Goal: Task Accomplishment & Management: Manage account settings

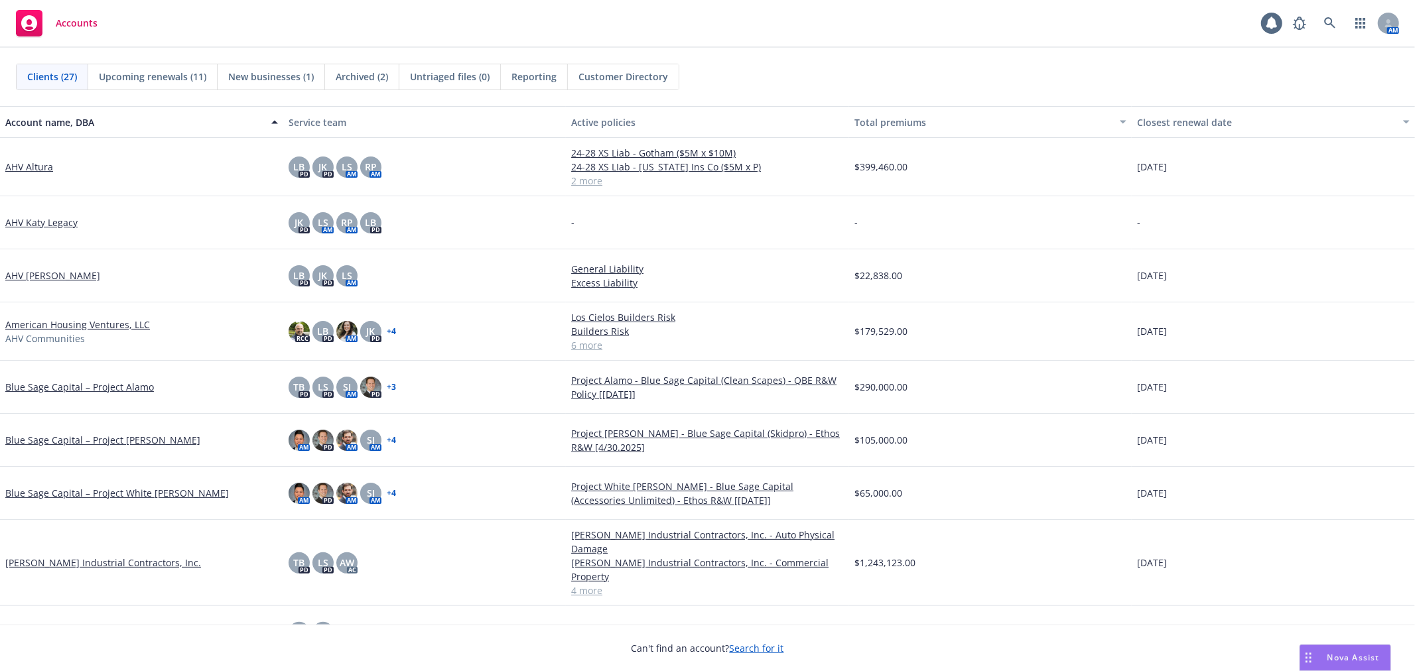
click at [934, 48] on div "Clients (27) Upcoming renewals (11) New businesses (1) Archived (2) Untriaged f…" at bounding box center [707, 77] width 1415 height 58
click at [813, 36] on div "Accounts 1 AM" at bounding box center [707, 24] width 1415 height 48
click at [27, 326] on link "American Housing Ventures, LLC" at bounding box center [77, 325] width 145 height 14
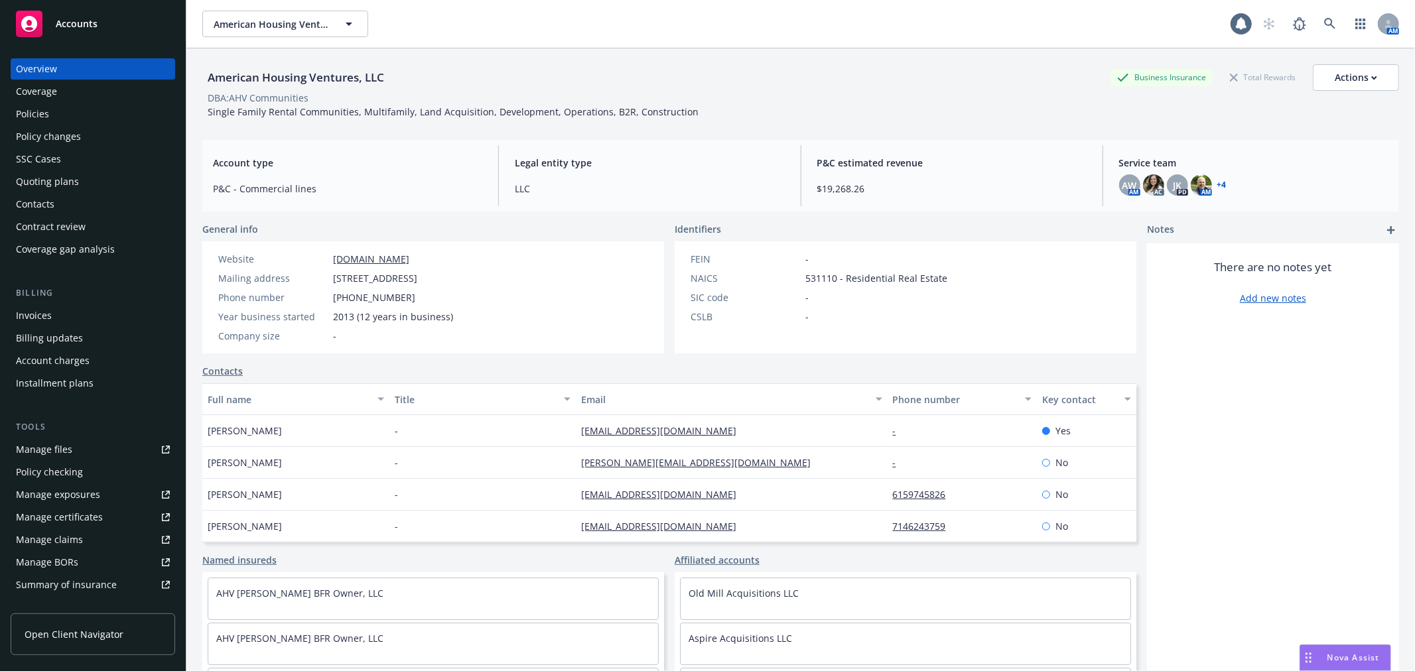
click at [100, 129] on div "Policy changes" at bounding box center [93, 136] width 154 height 21
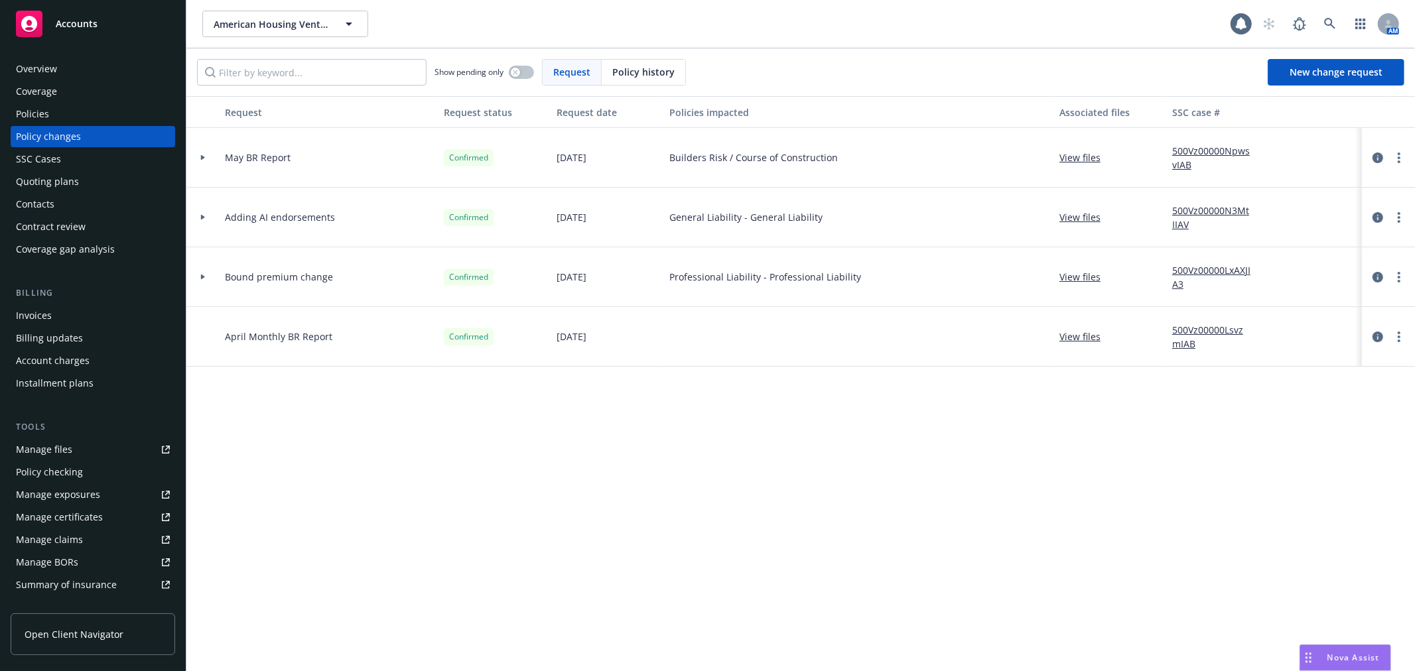
click at [80, 74] on div "Overview" at bounding box center [93, 68] width 154 height 21
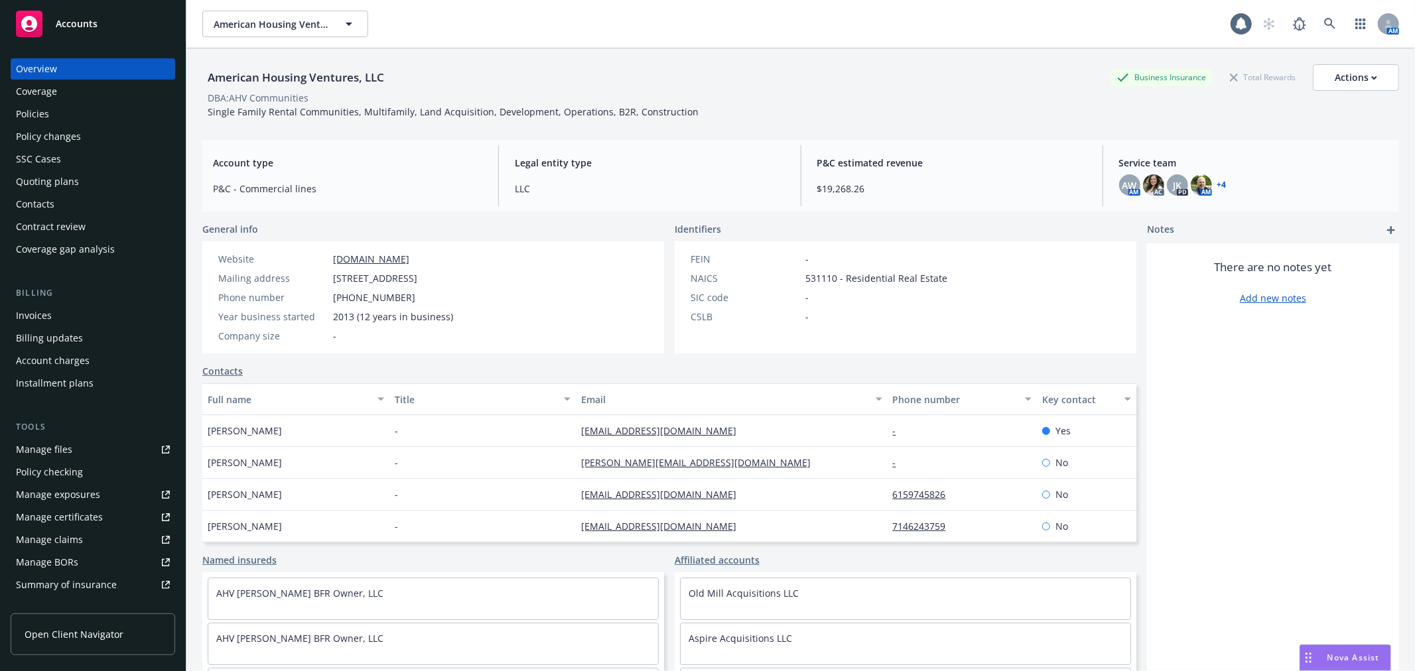
click at [68, 12] on div "Accounts" at bounding box center [93, 24] width 154 height 27
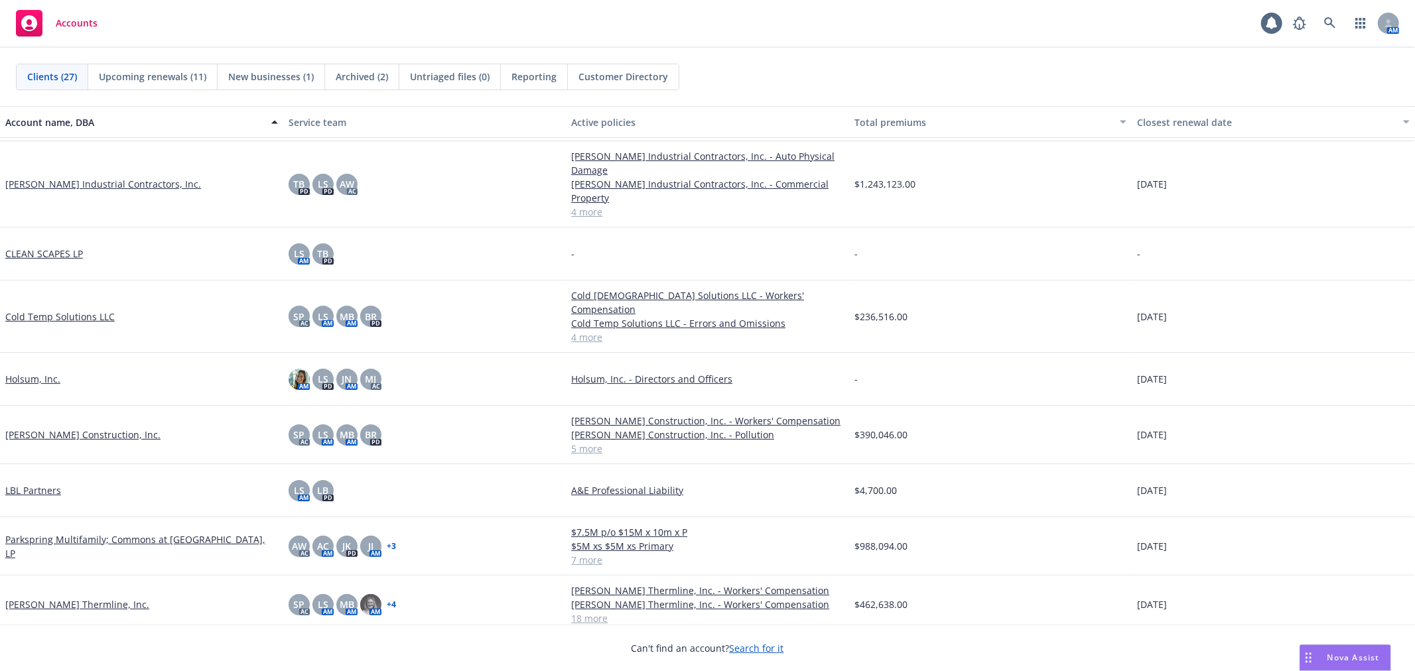
scroll to position [442, 0]
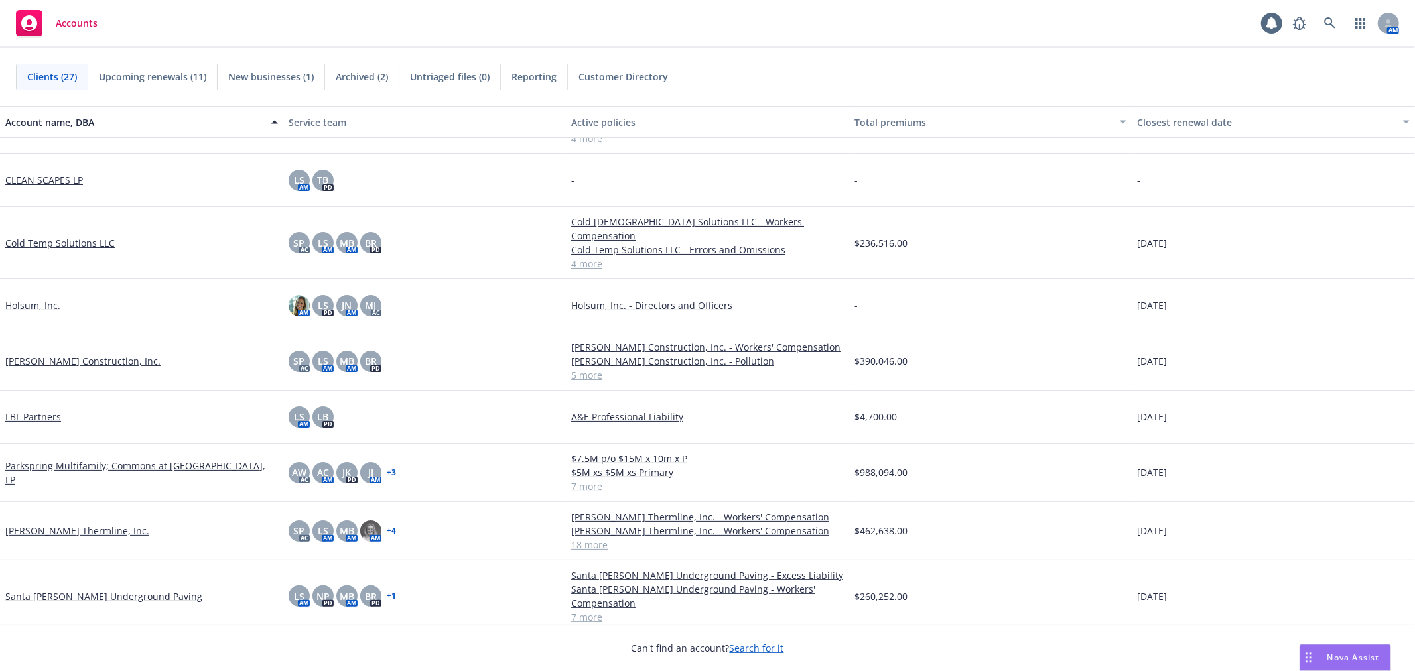
click at [580, 257] on link "4 more" at bounding box center [707, 264] width 273 height 14
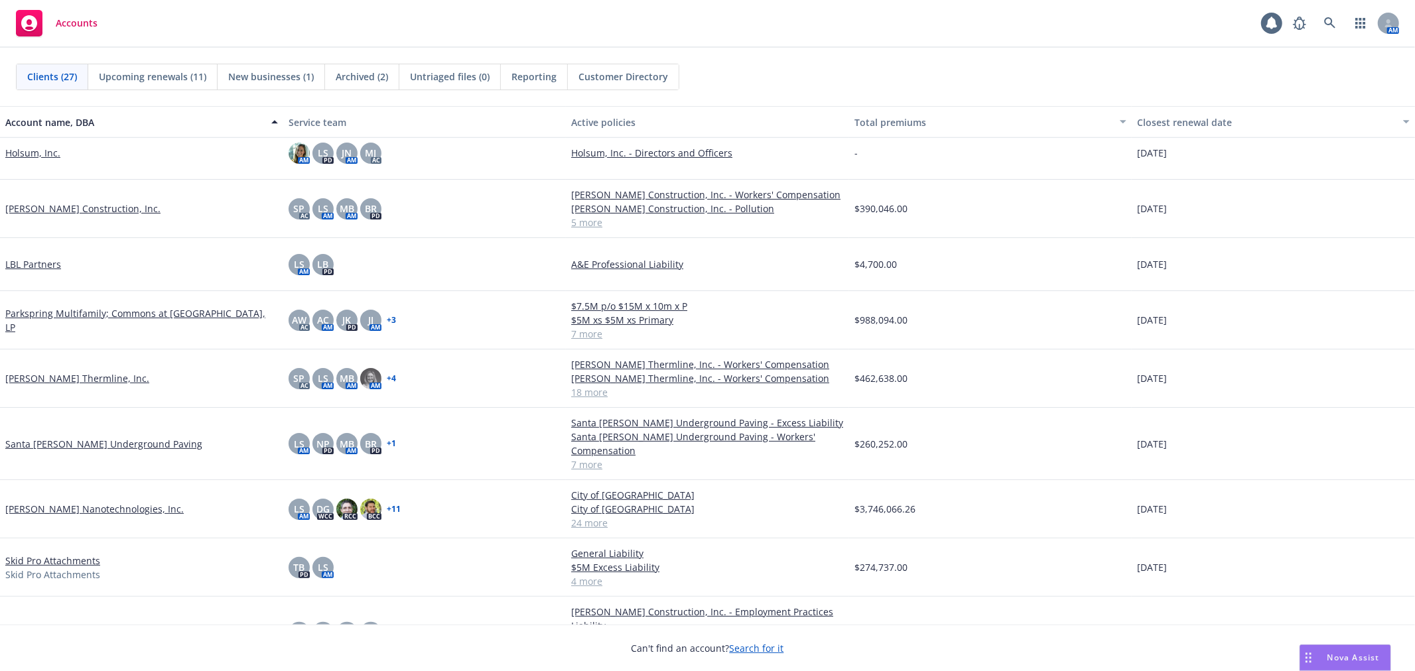
scroll to position [589, 0]
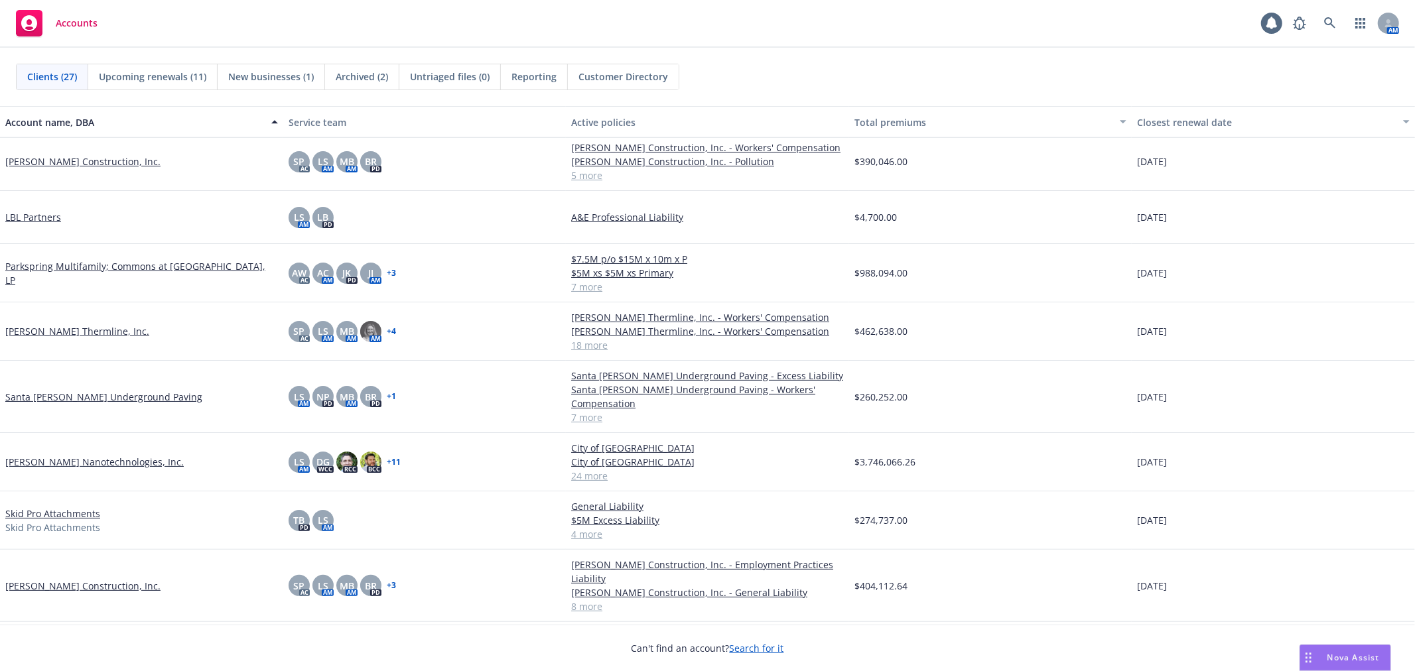
click at [38, 156] on link "[PERSON_NAME] Construction, Inc." at bounding box center [82, 162] width 155 height 14
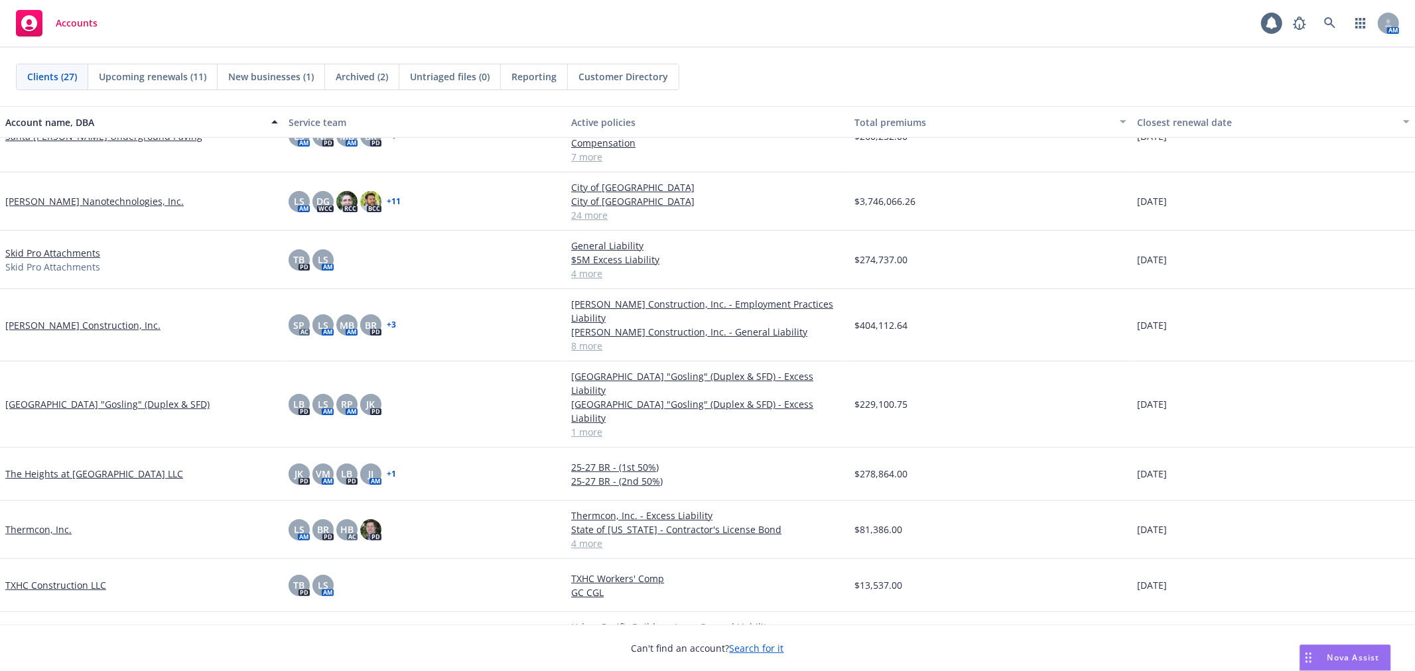
scroll to position [811, 0]
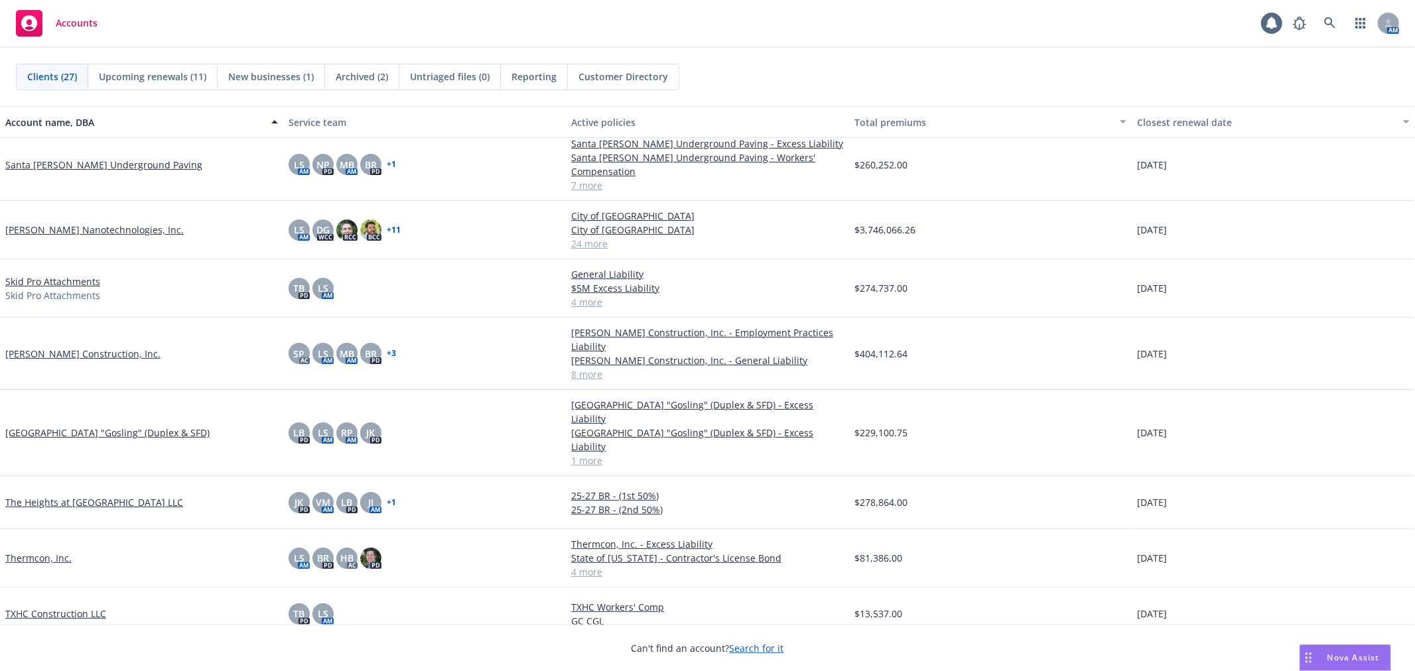
click at [576, 368] on link "8 more" at bounding box center [707, 375] width 273 height 14
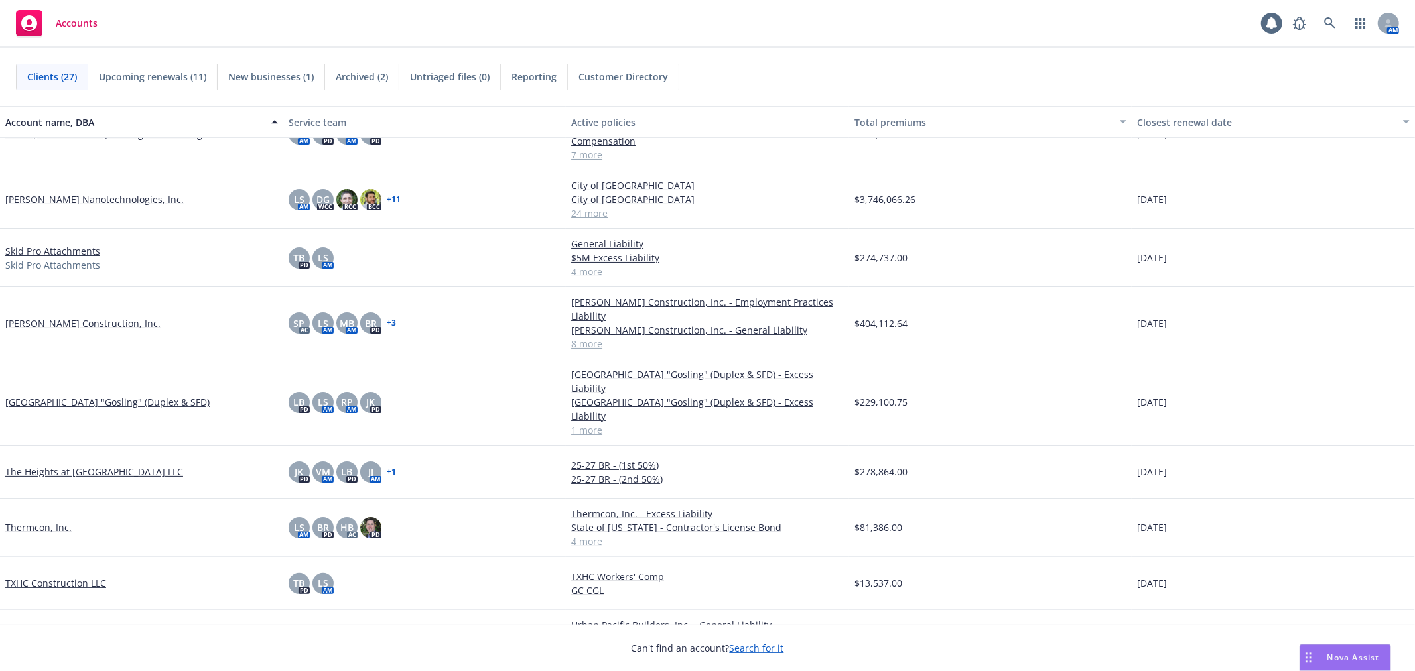
scroll to position [768, 0]
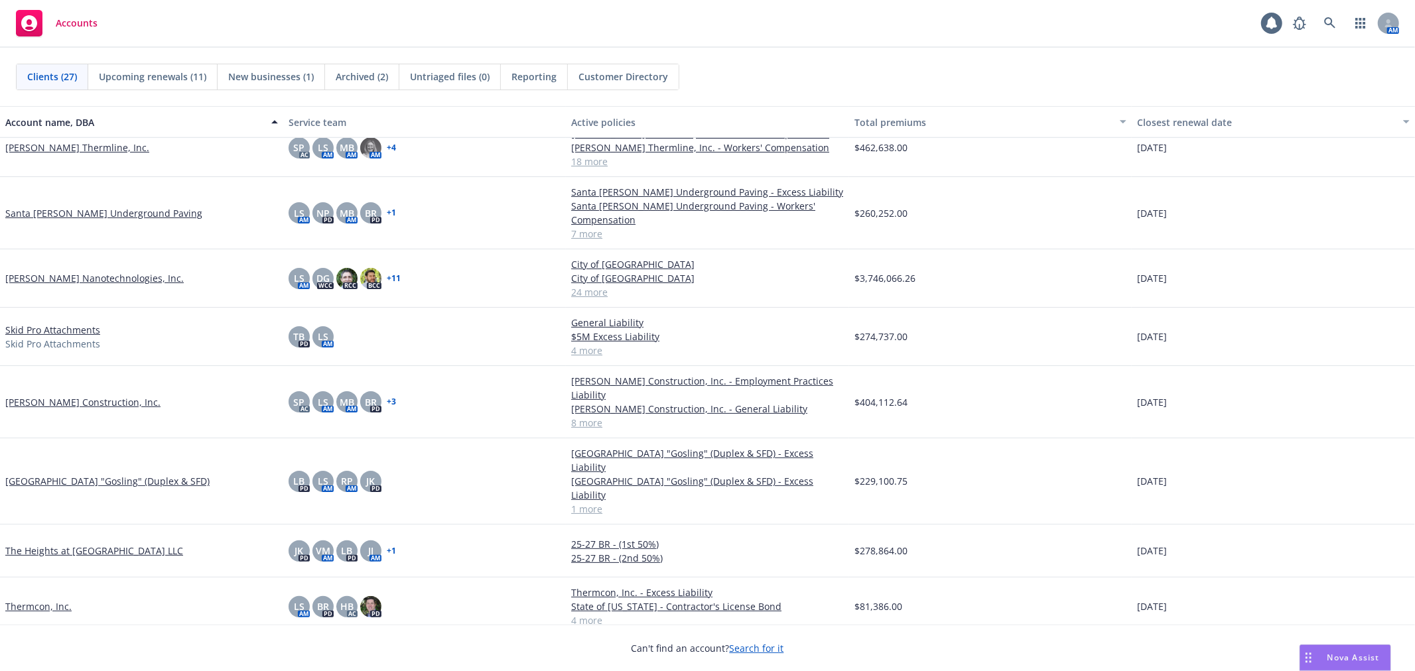
click at [76, 206] on link "Santa [PERSON_NAME] Underground Paving" at bounding box center [103, 213] width 197 height 14
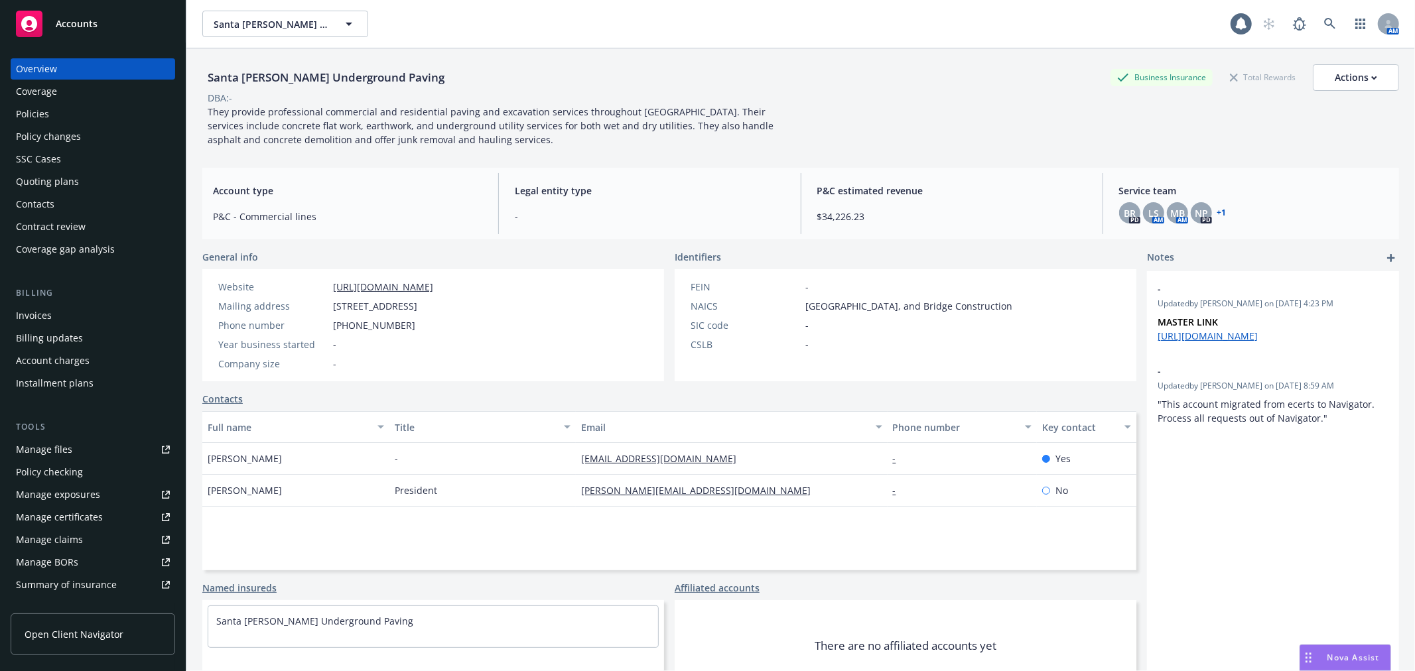
click at [75, 187] on div "Quoting plans" at bounding box center [47, 181] width 63 height 21
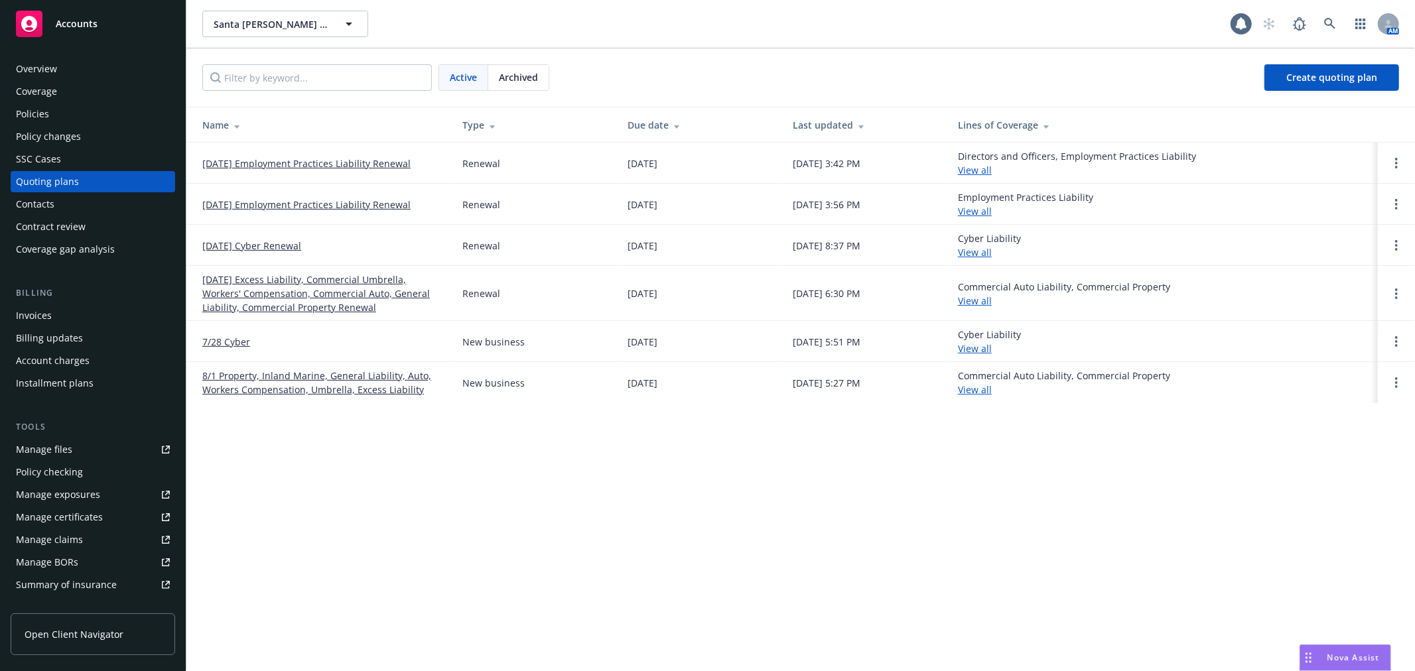
click at [297, 158] on link "[DATE] Employment Practices Liability Renewal" at bounding box center [306, 164] width 208 height 14
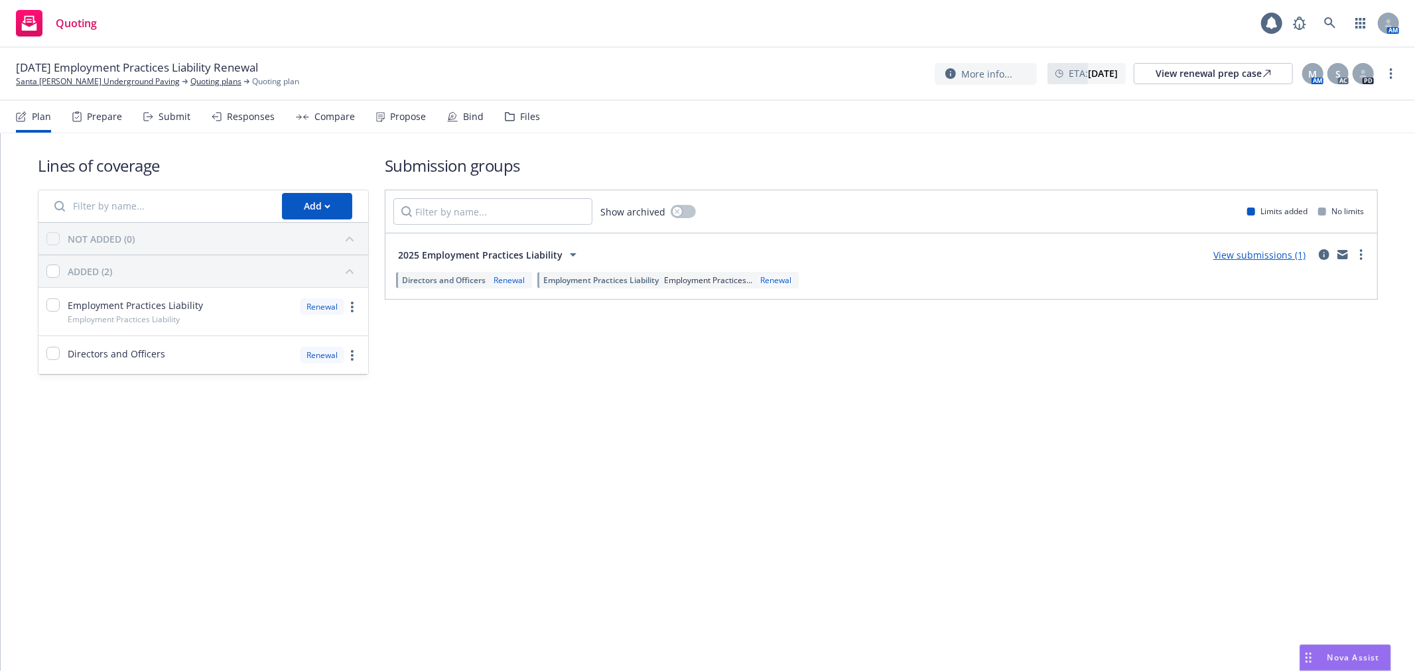
click at [409, 116] on div "Propose" at bounding box center [408, 116] width 36 height 11
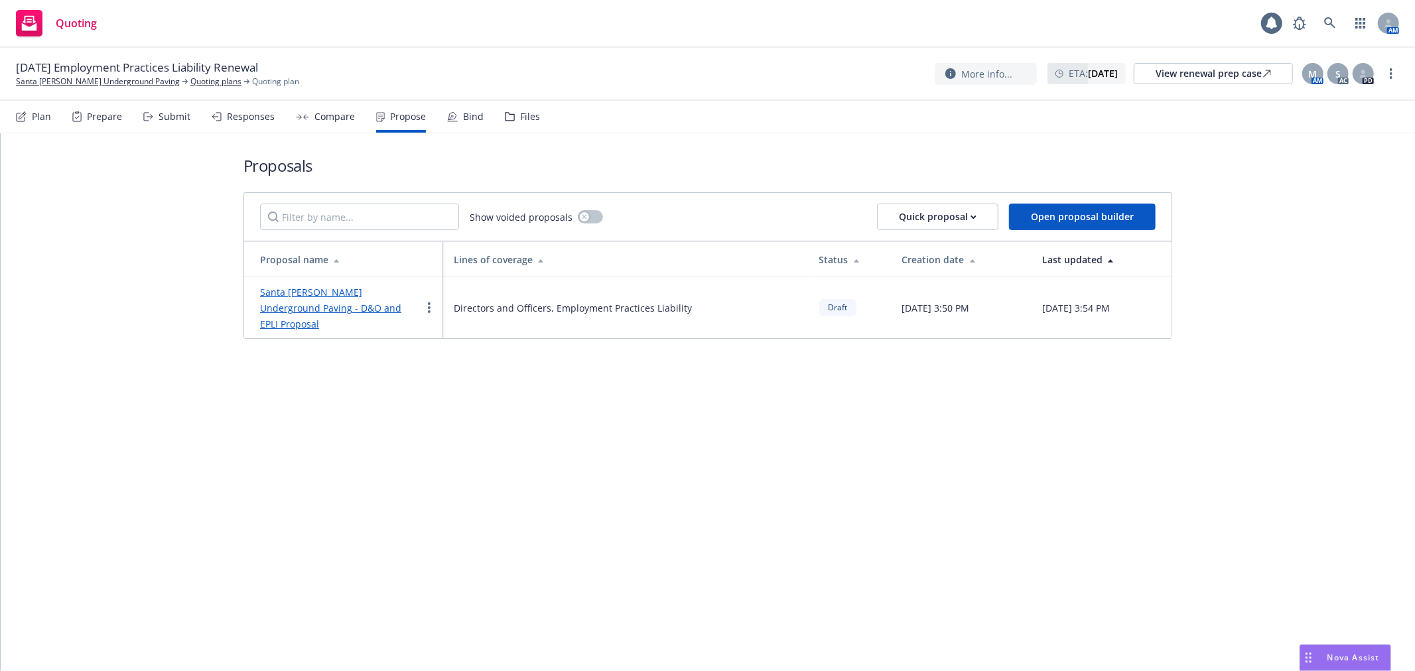
click at [72, 27] on span "Quoting" at bounding box center [76, 23] width 41 height 11
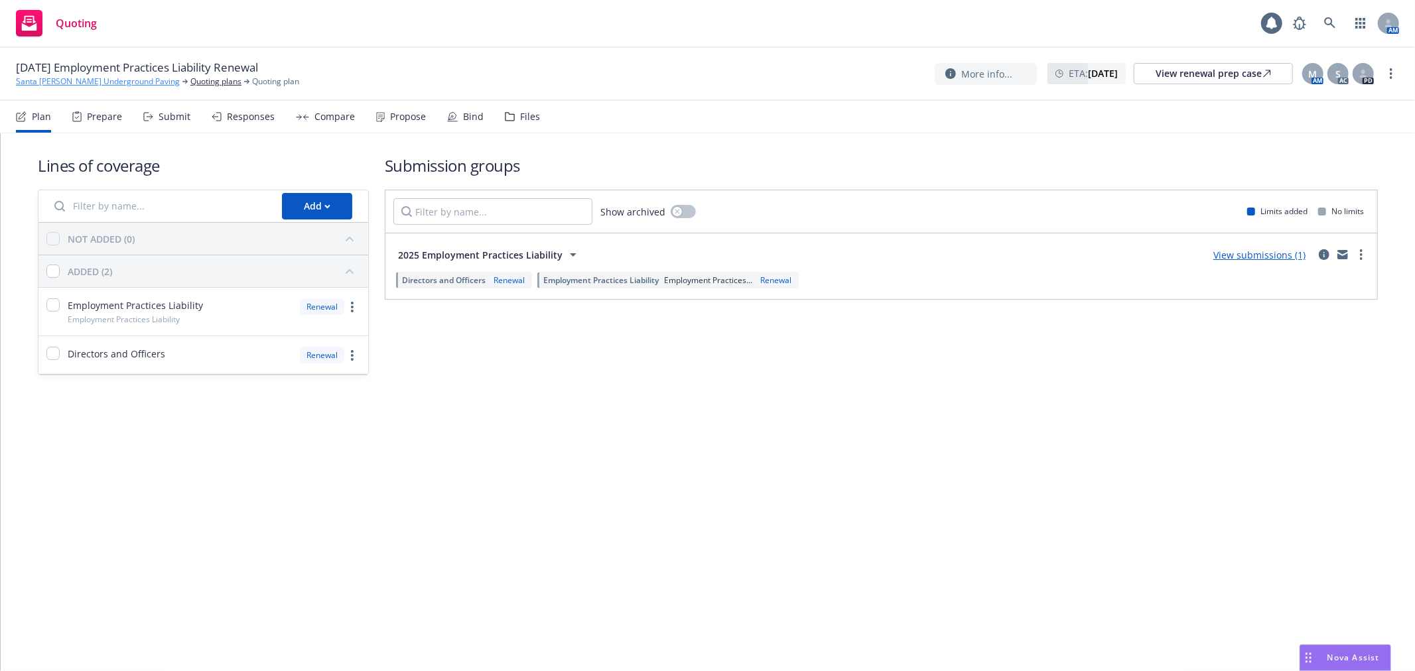
click at [70, 85] on link "Santa [PERSON_NAME] Underground Paving" at bounding box center [98, 82] width 164 height 12
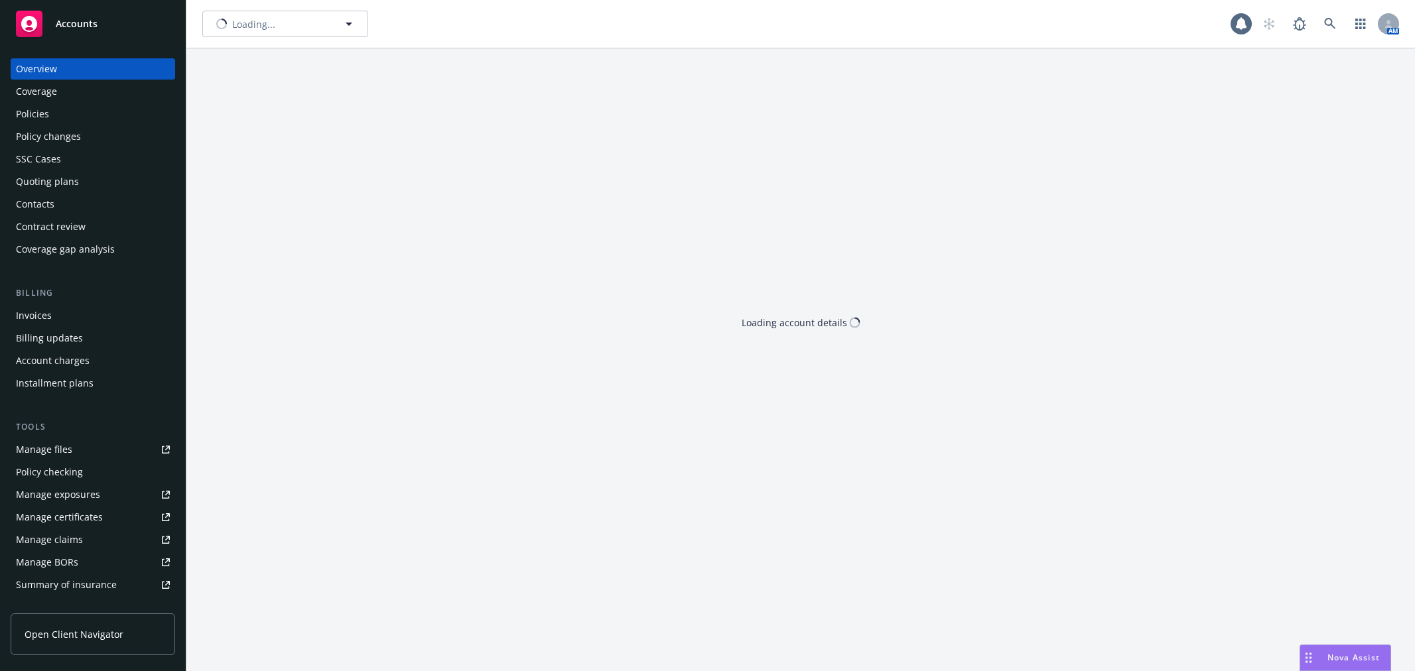
click at [64, 35] on div "Accounts" at bounding box center [93, 24] width 154 height 27
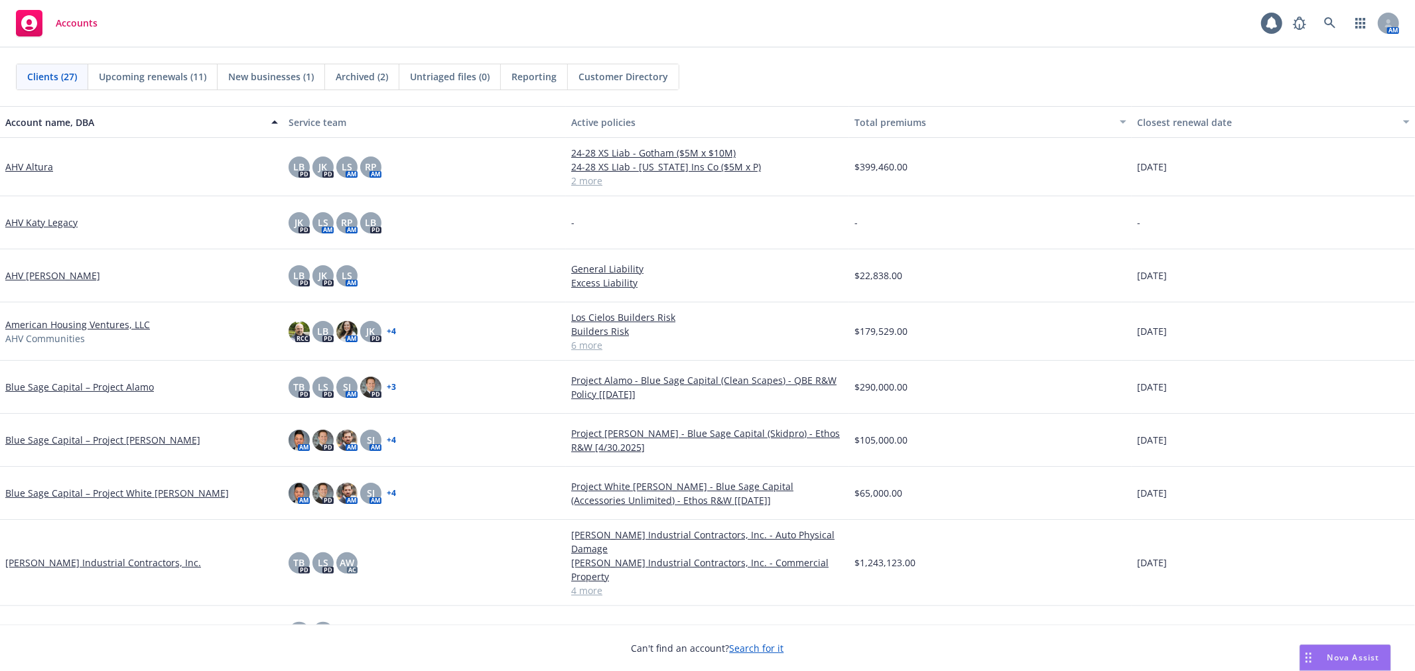
click at [50, 217] on link "AHV Katy Legacy" at bounding box center [41, 223] width 72 height 14
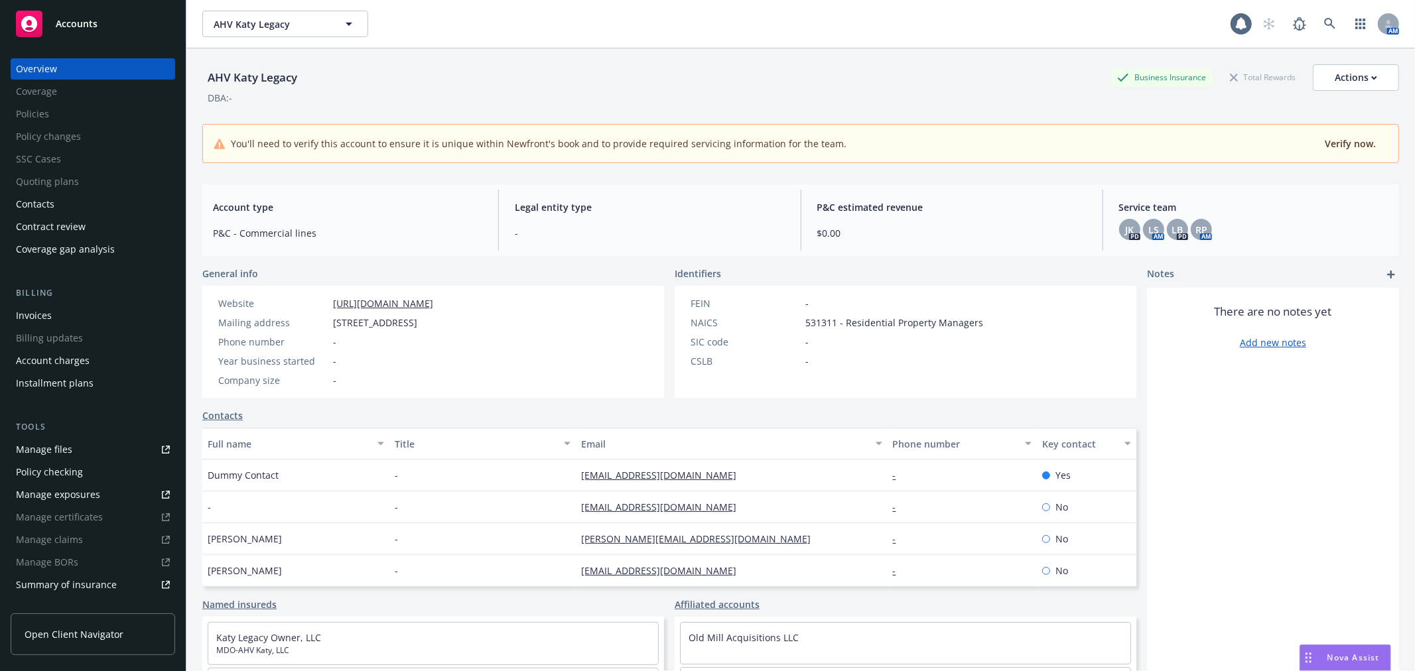
scroll to position [215, 0]
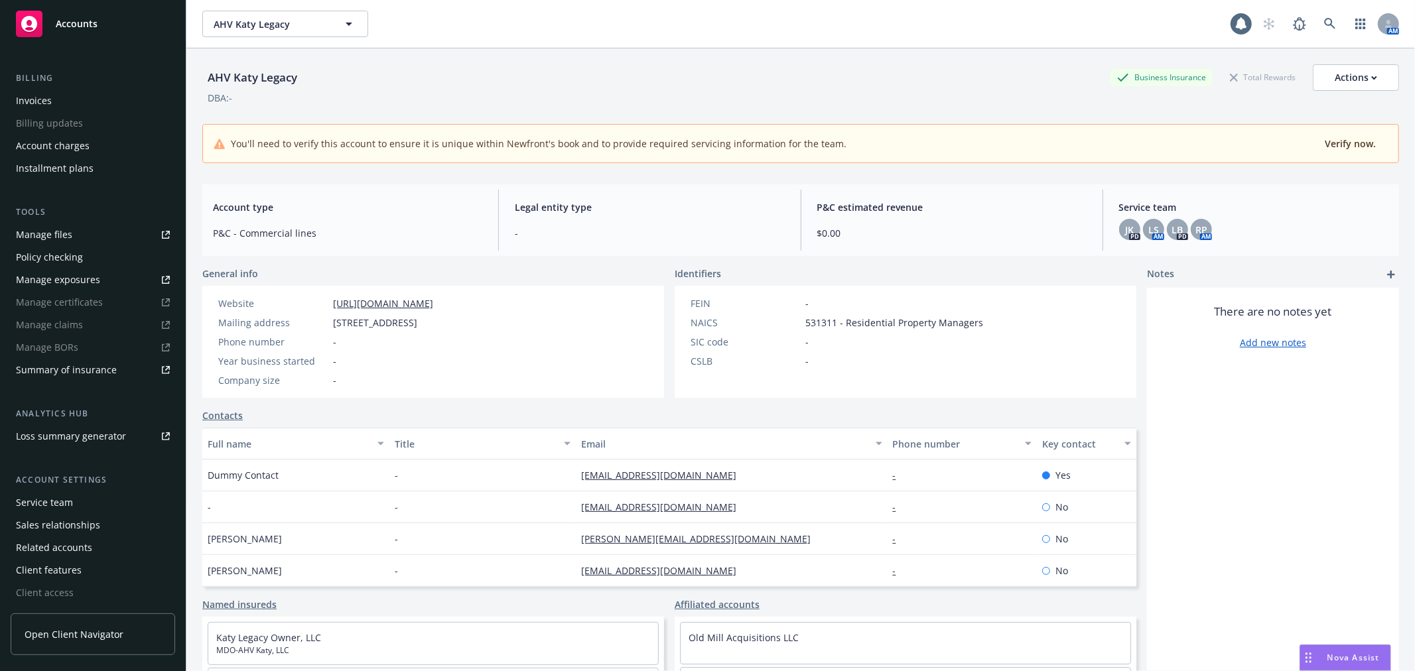
click at [93, 502] on div "Service team" at bounding box center [93, 502] width 154 height 21
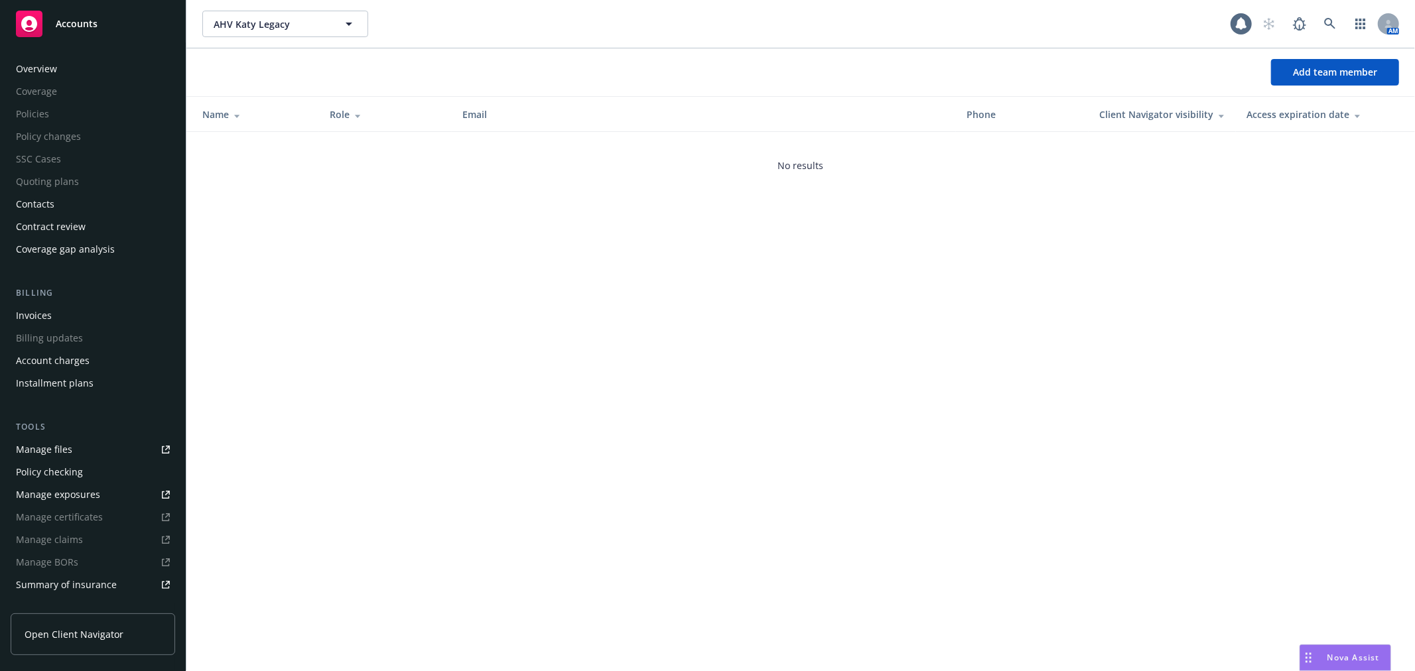
scroll to position [216, 0]
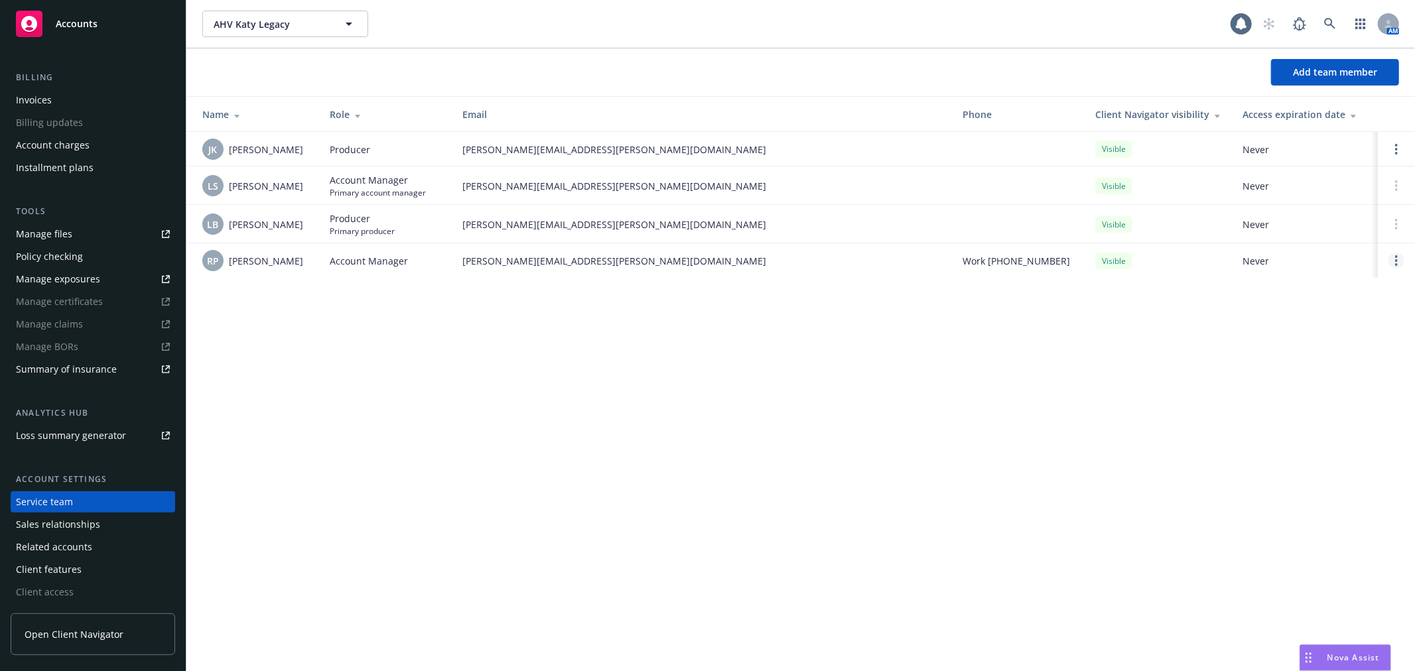
click at [1391, 259] on link "Open options" at bounding box center [1397, 261] width 16 height 16
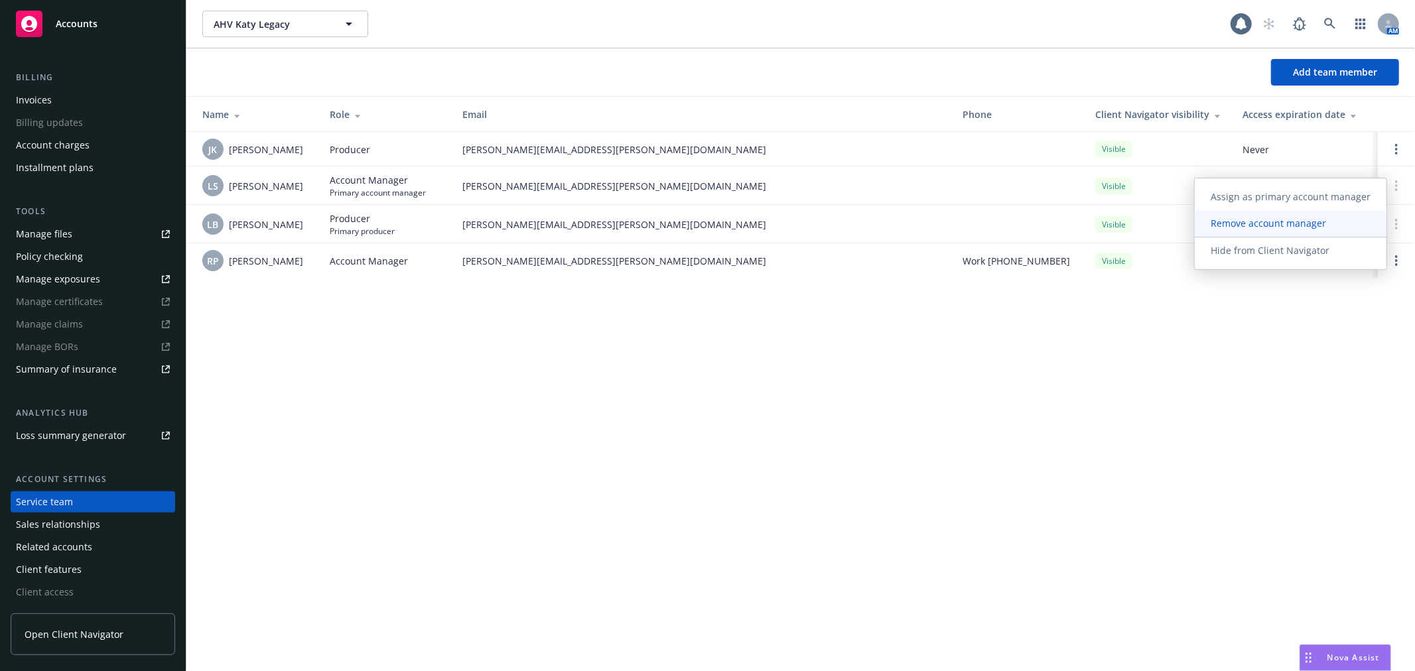
click at [1314, 226] on span "Remove account manager" at bounding box center [1268, 223] width 147 height 13
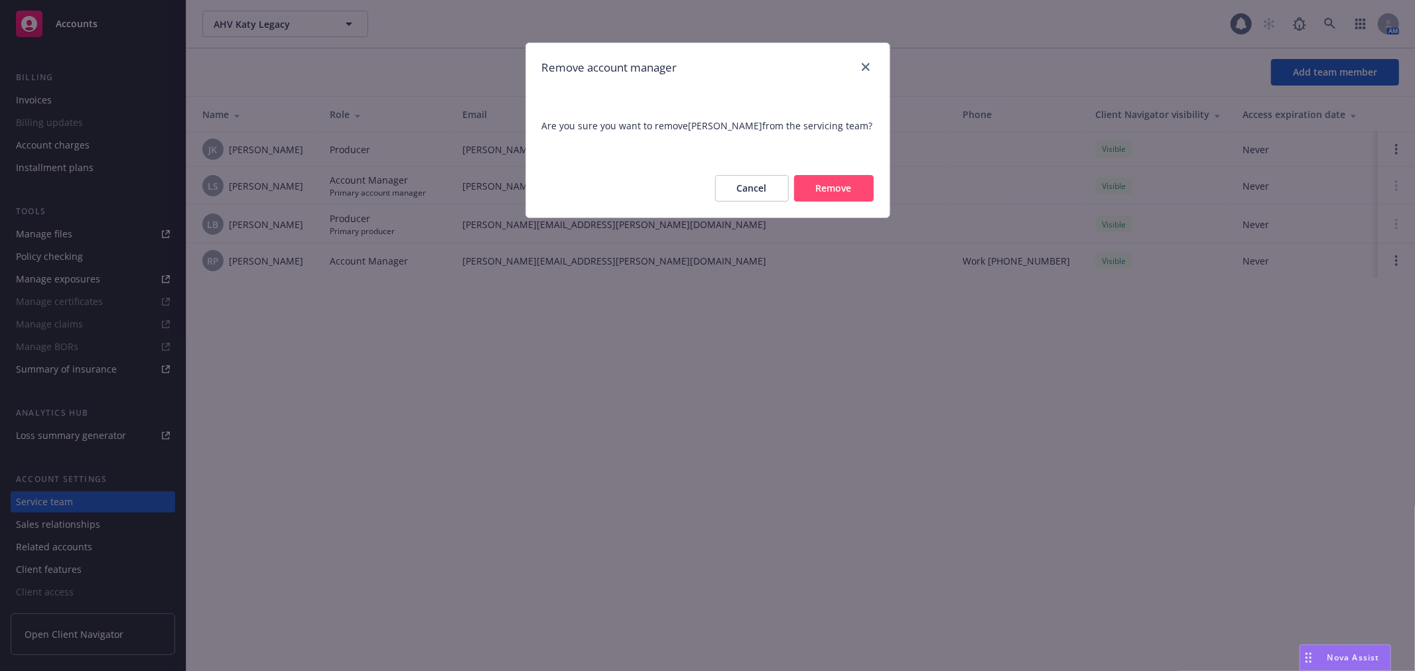
click at [821, 163] on div "Cancel Remove" at bounding box center [708, 188] width 364 height 58
click at [821, 186] on button "Remove" at bounding box center [834, 188] width 80 height 27
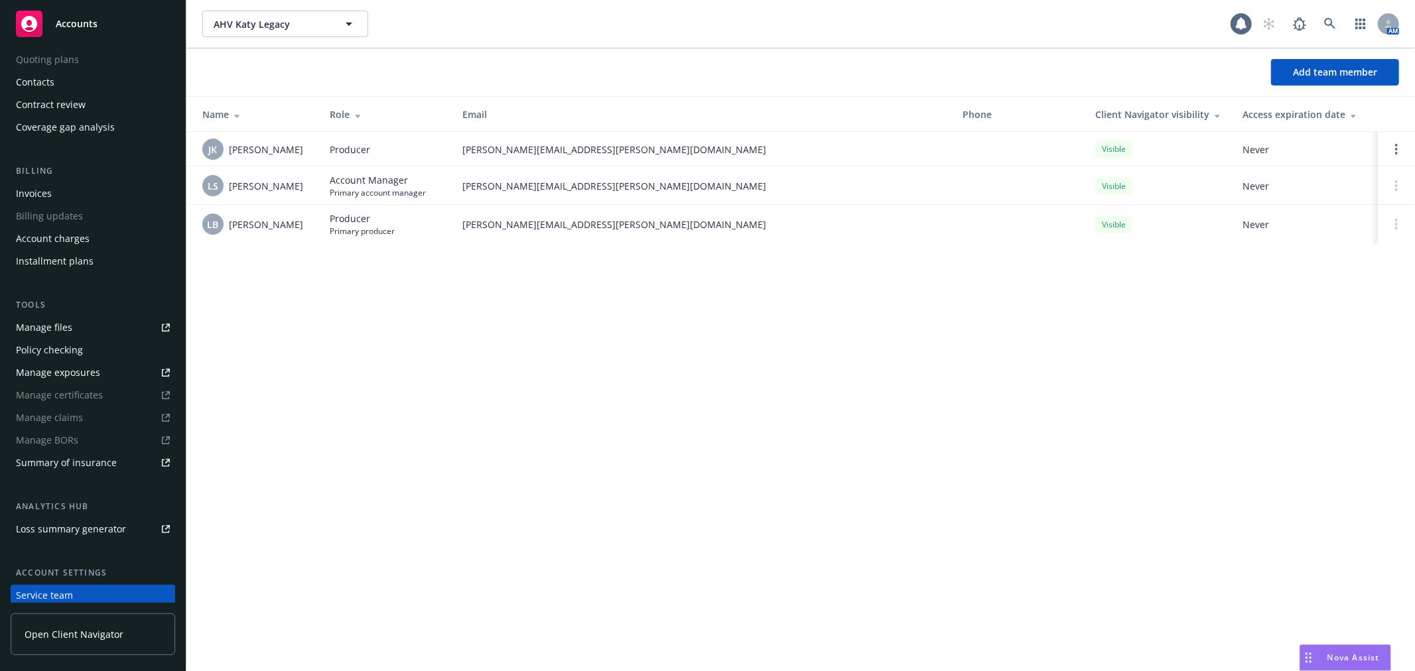
scroll to position [0, 0]
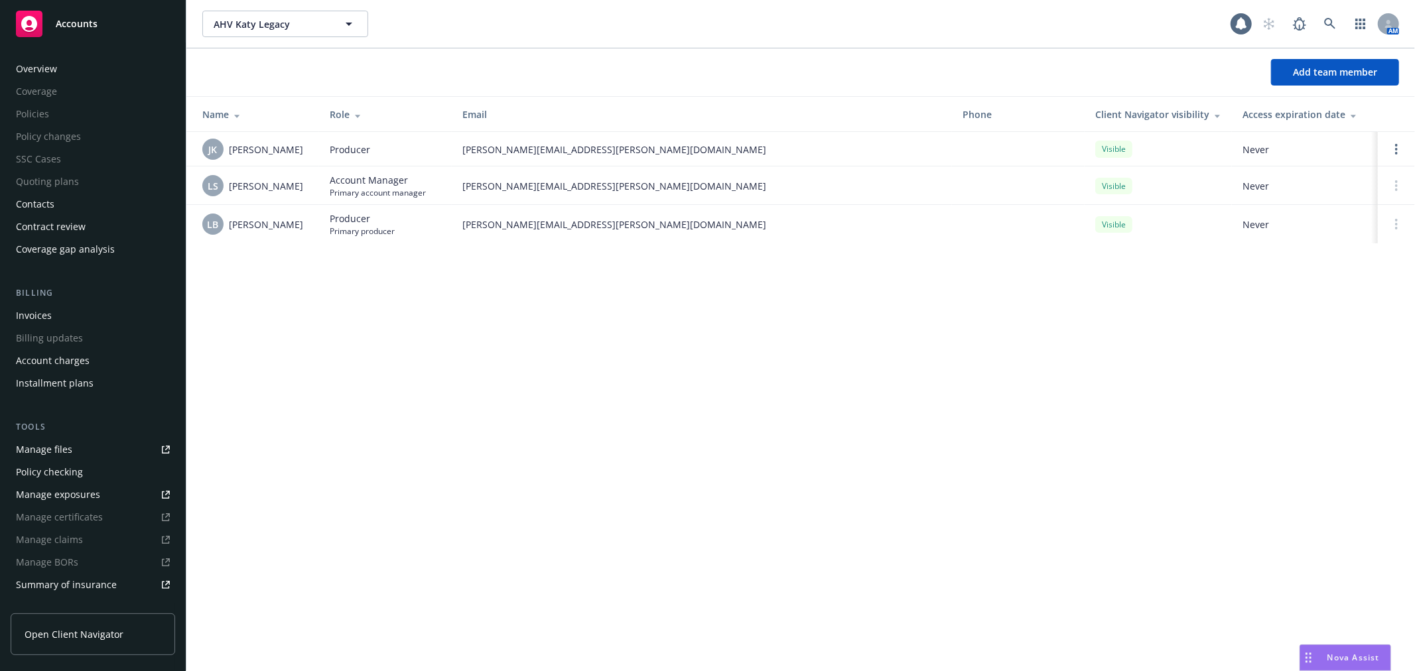
click at [72, 314] on div "Invoices" at bounding box center [93, 315] width 154 height 21
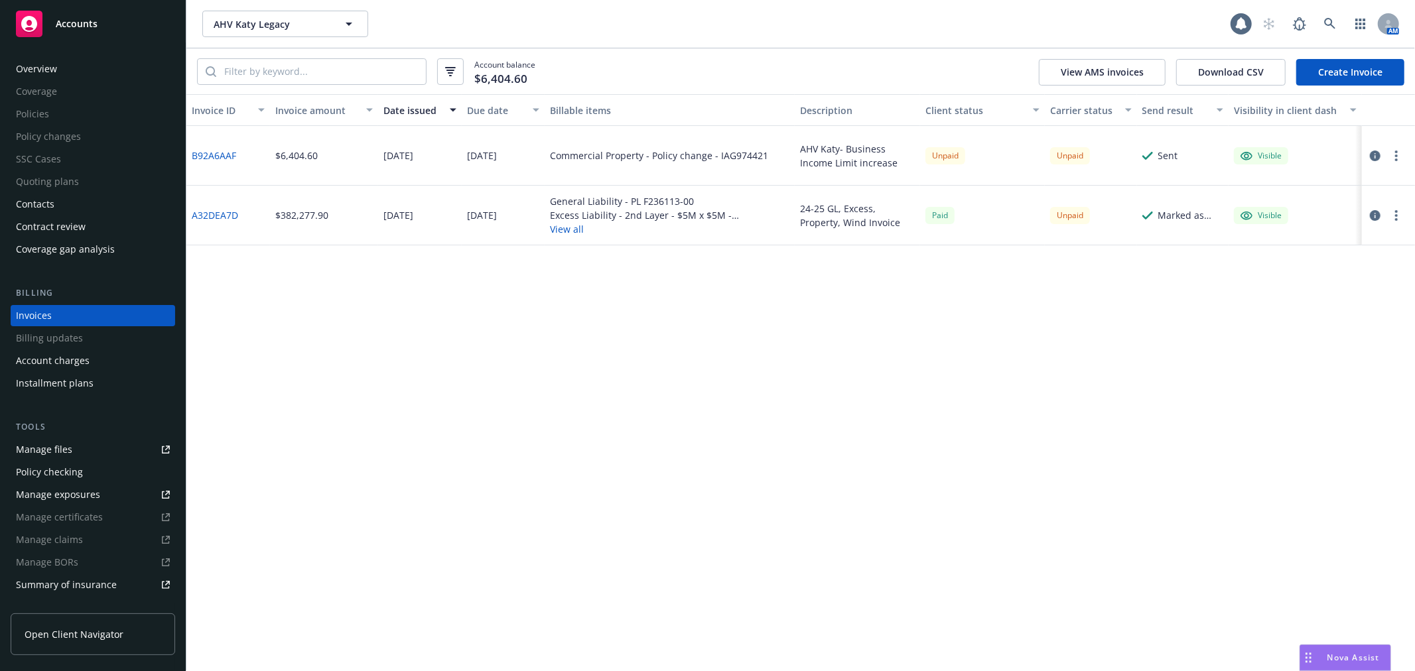
click at [1046, 438] on div "Invoice ID Invoice amount Date issued Due date Billable items Description Clien…" at bounding box center [800, 382] width 1229 height 577
drag, startPoint x: 1062, startPoint y: 156, endPoint x: 1112, endPoint y: 161, distance: 50.0
click at [1064, 156] on div "Unpaid" at bounding box center [1070, 155] width 40 height 17
drag, startPoint x: 940, startPoint y: 151, endPoint x: 735, endPoint y: 151, distance: 205.0
click at [735, 151] on div "B92A6AAF $6,404.60 08/18/2025 08/22/2025 Commercial Property - Policy change - …" at bounding box center [800, 156] width 1229 height 60
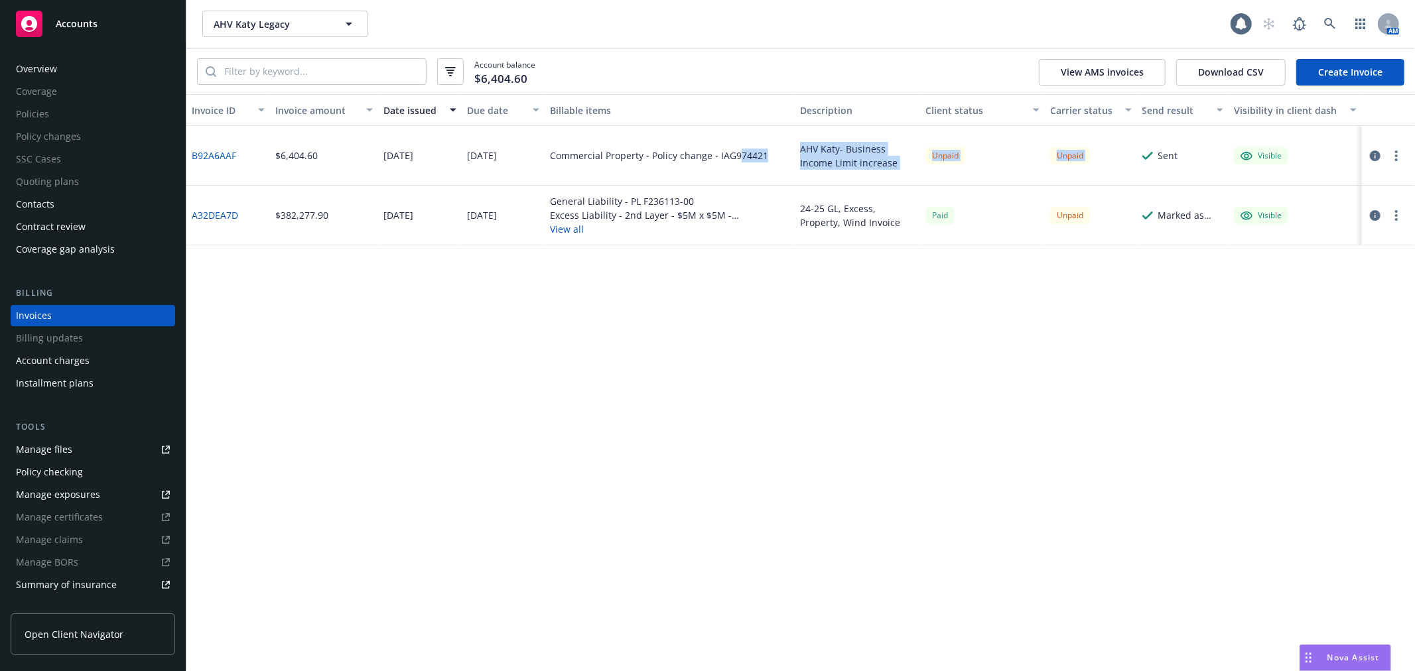
click at [1158, 181] on div "Sent" at bounding box center [1183, 156] width 92 height 60
click at [67, 32] on div "Accounts" at bounding box center [93, 24] width 154 height 27
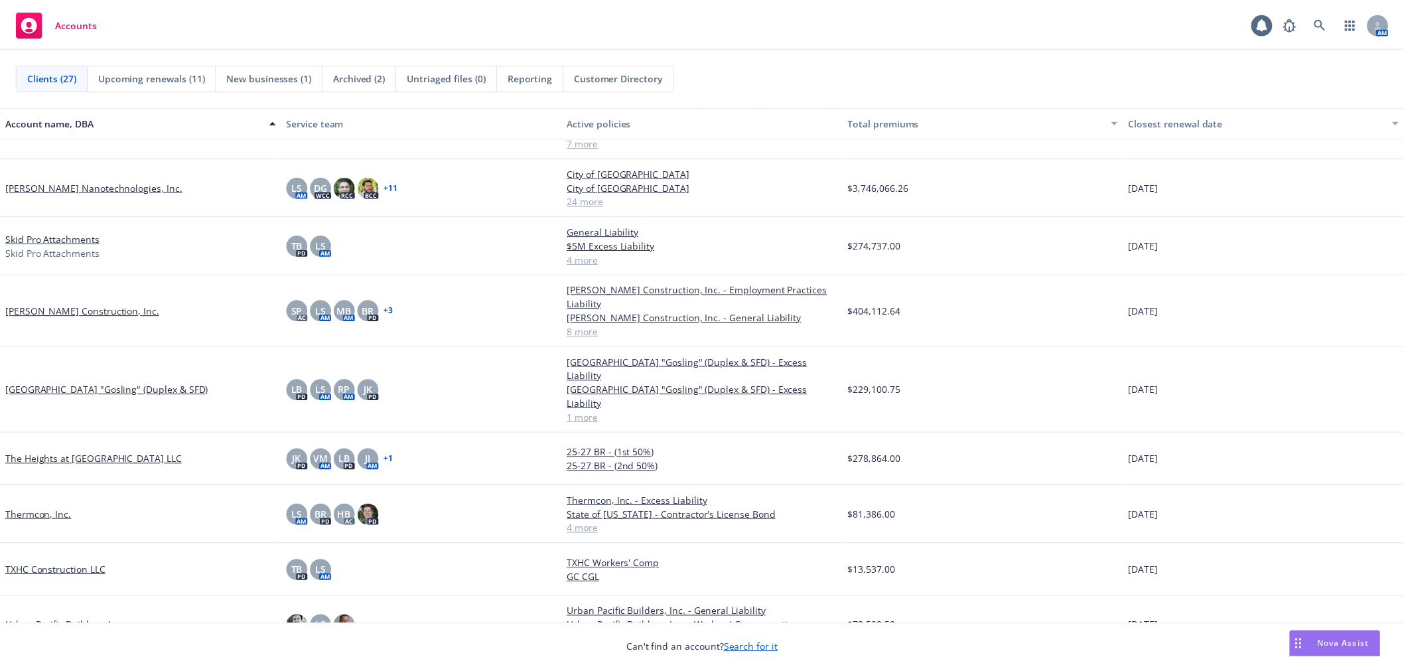
scroll to position [839, 0]
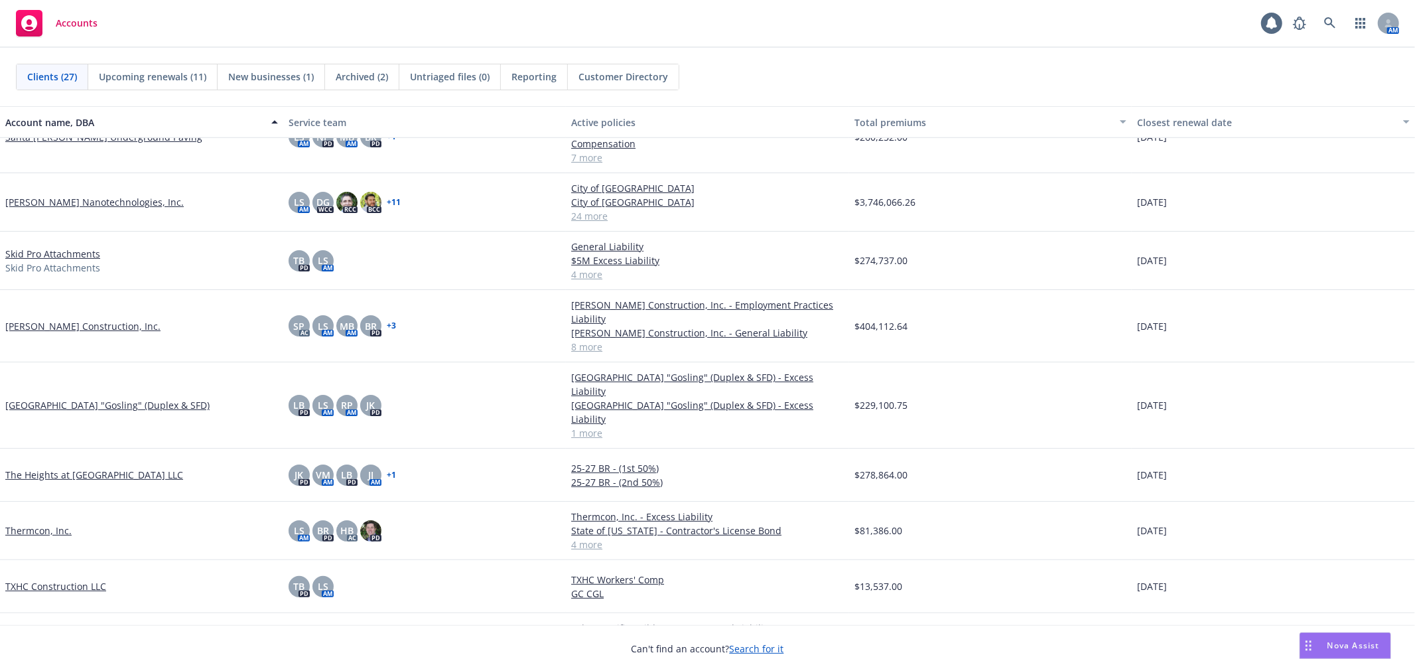
click at [65, 195] on link "[PERSON_NAME] Nanotechnologies, Inc." at bounding box center [94, 202] width 178 height 14
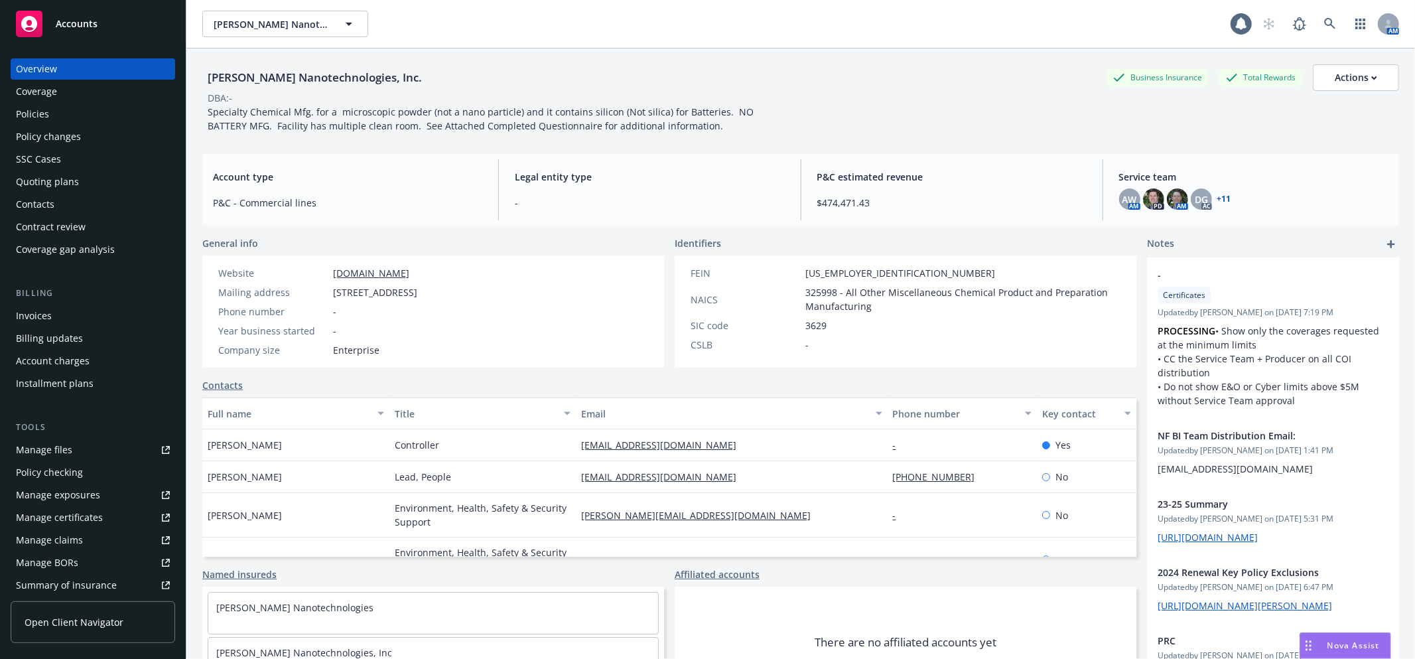
click at [93, 128] on div "Policy changes" at bounding box center [93, 136] width 154 height 21
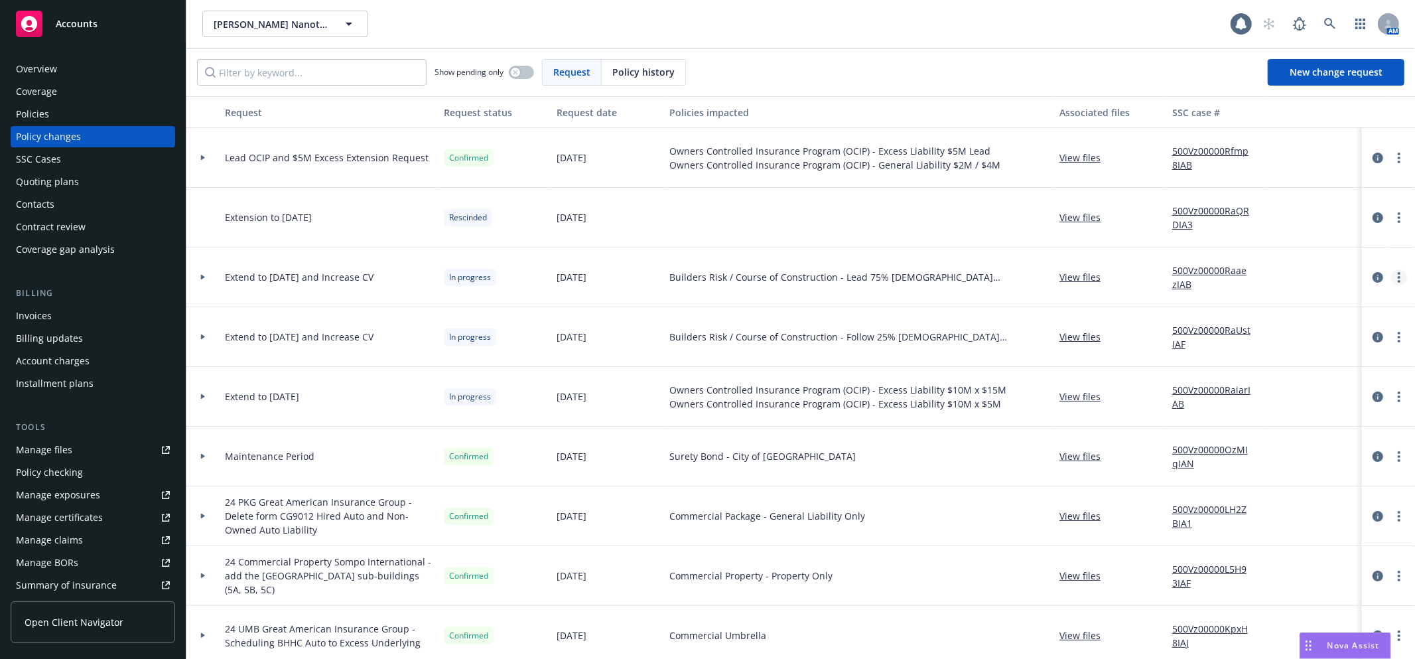
click at [1398, 275] on icon "more" at bounding box center [1399, 277] width 3 height 11
click at [1337, 393] on link "Resume workflow" at bounding box center [1282, 384] width 228 height 27
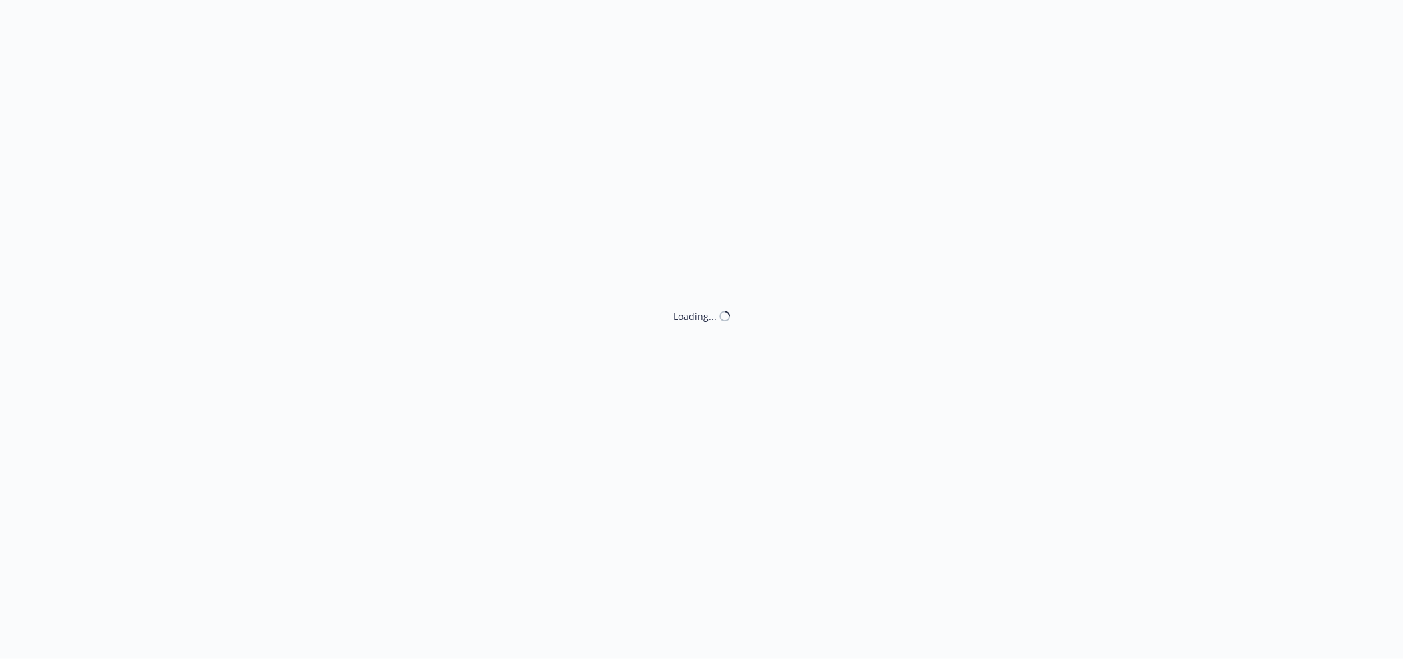
select select "ACCEPTED"
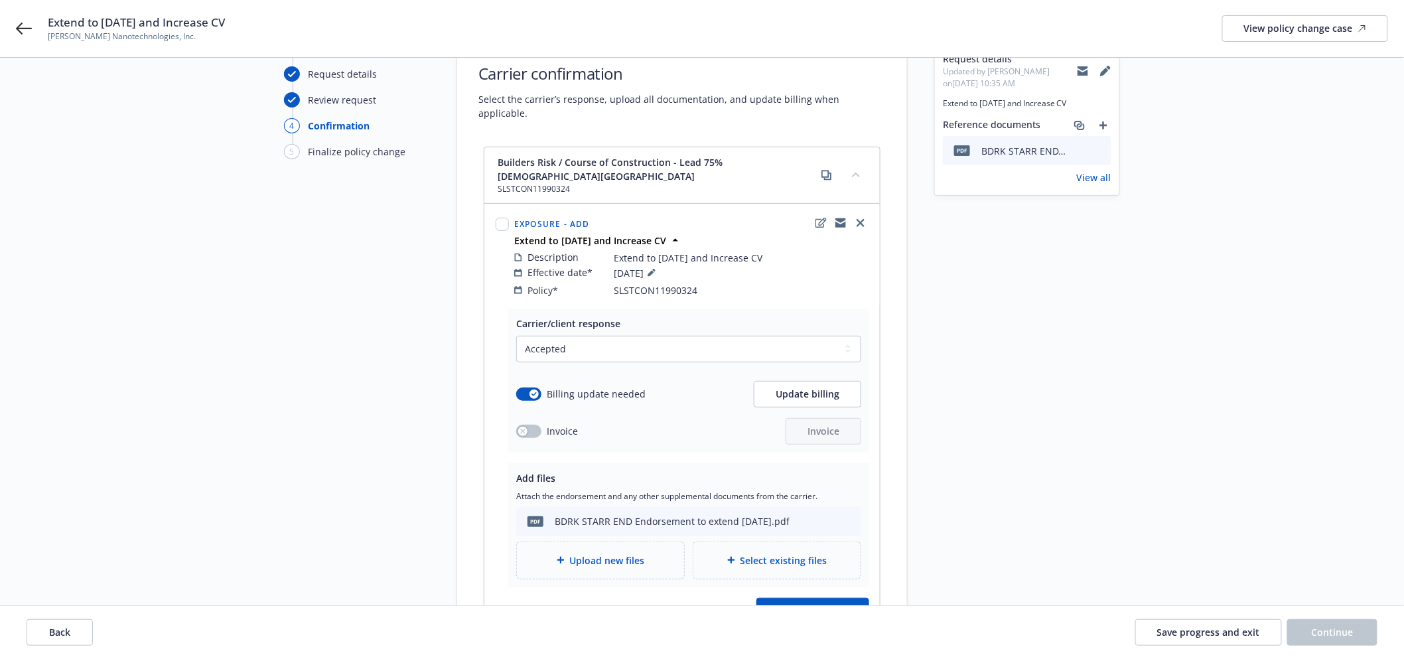
scroll to position [147, 0]
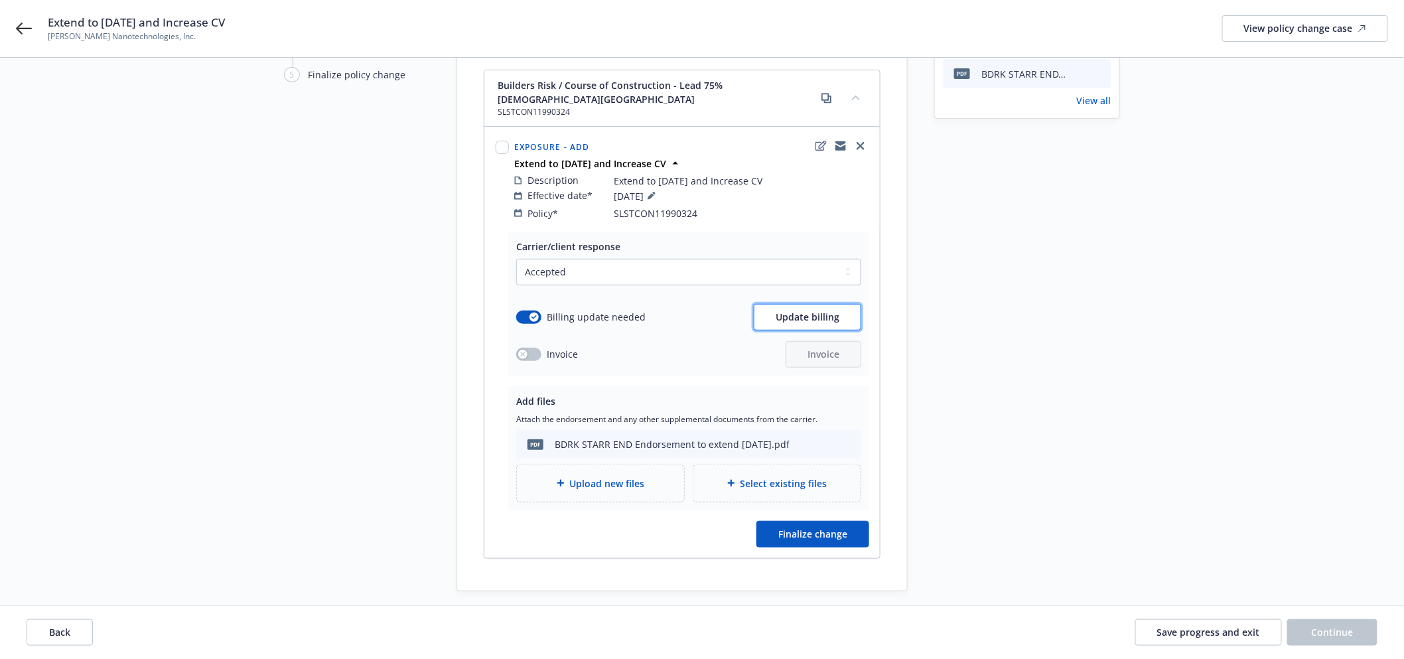
click at [790, 304] on button "Update billing" at bounding box center [807, 317] width 107 height 27
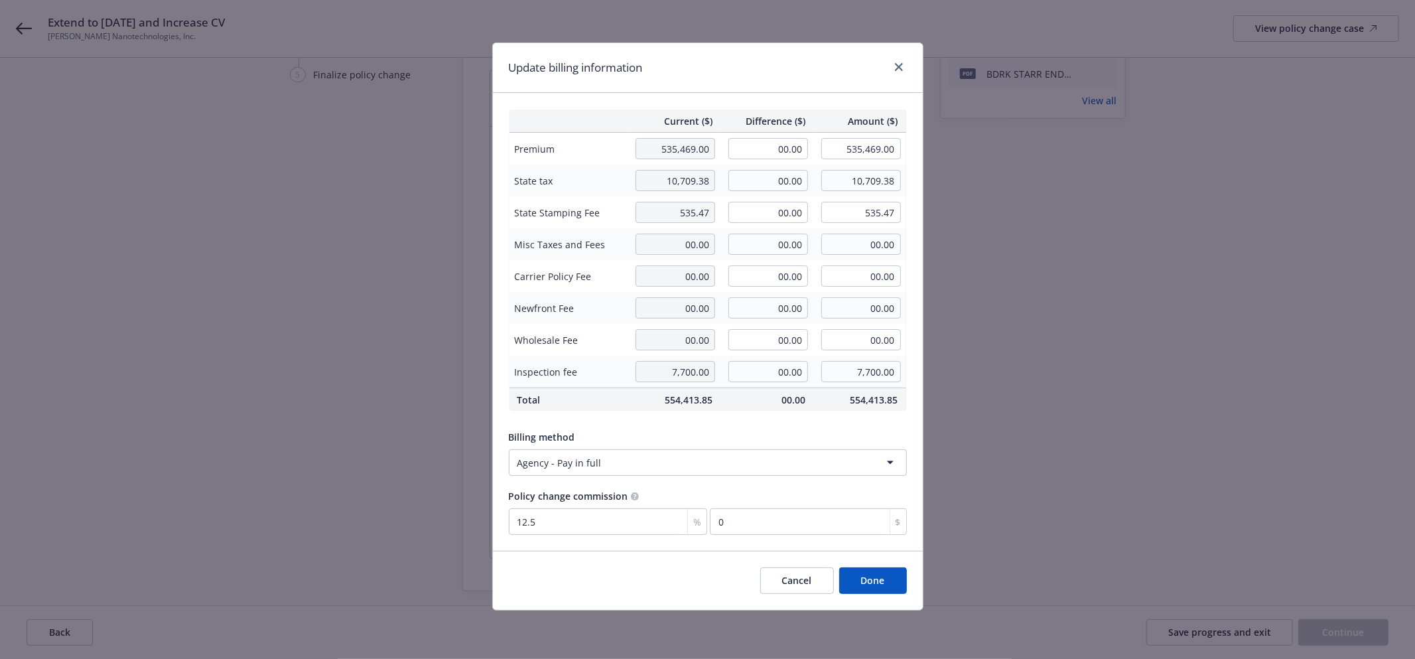
click at [902, 55] on div "Update billing information" at bounding box center [708, 68] width 430 height 50
click at [900, 62] on link "close" at bounding box center [899, 67] width 16 height 16
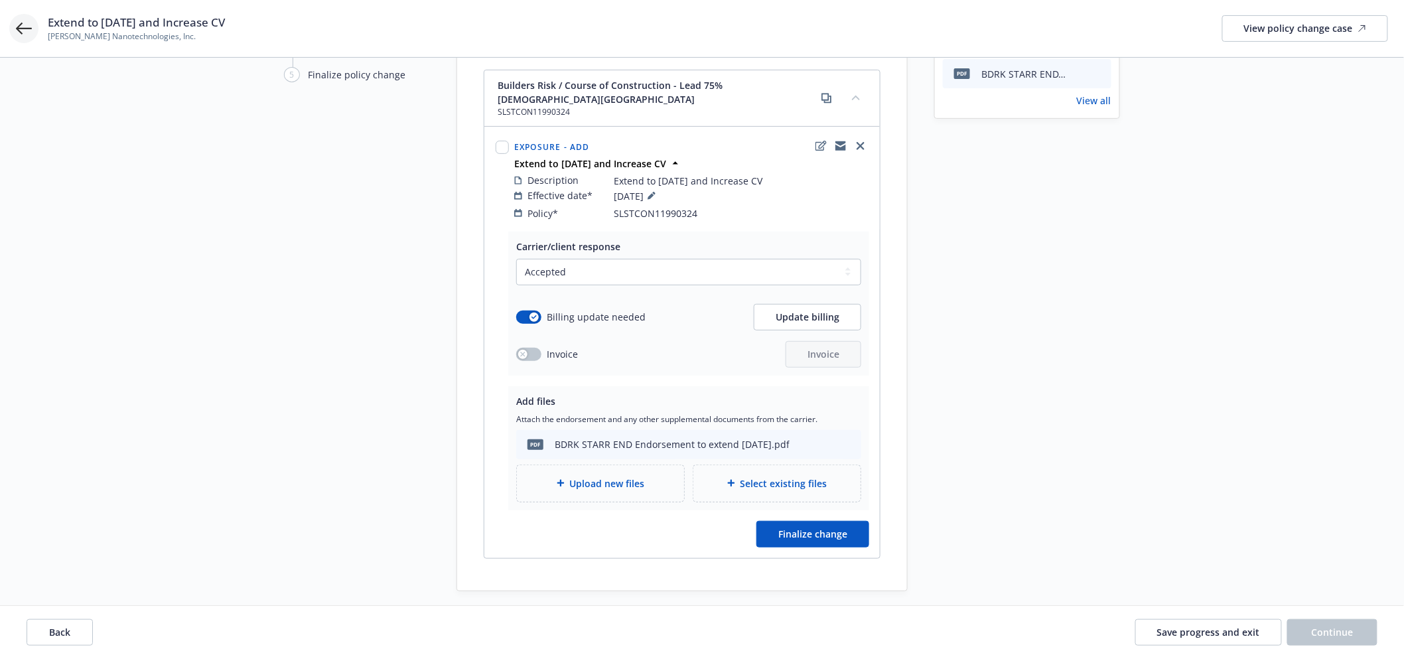
click at [27, 27] on icon at bounding box center [24, 29] width 16 height 16
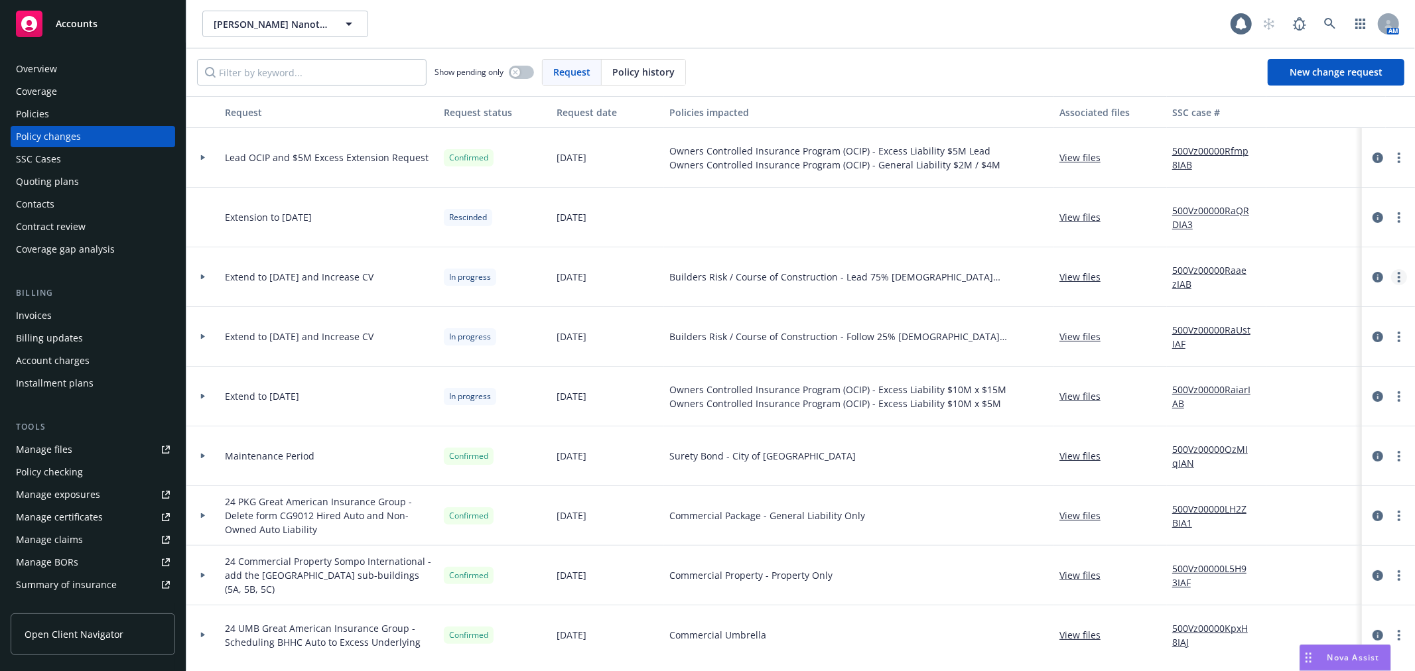
click at [1398, 274] on icon "more" at bounding box center [1399, 277] width 3 height 11
click at [846, 289] on div "Builders Risk / Course of Construction - Lead 75% Share - Moses Lake" at bounding box center [859, 277] width 390 height 60
click at [869, 48] on div "Show pending only Request Policy history New change request" at bounding box center [800, 72] width 1229 height 48
click at [855, 0] on div "Sila Nanotechnologies, Inc. Sila Nanotechnologies, Inc. 1 AM" at bounding box center [800, 24] width 1229 height 48
click at [82, 21] on span "Accounts" at bounding box center [77, 24] width 42 height 11
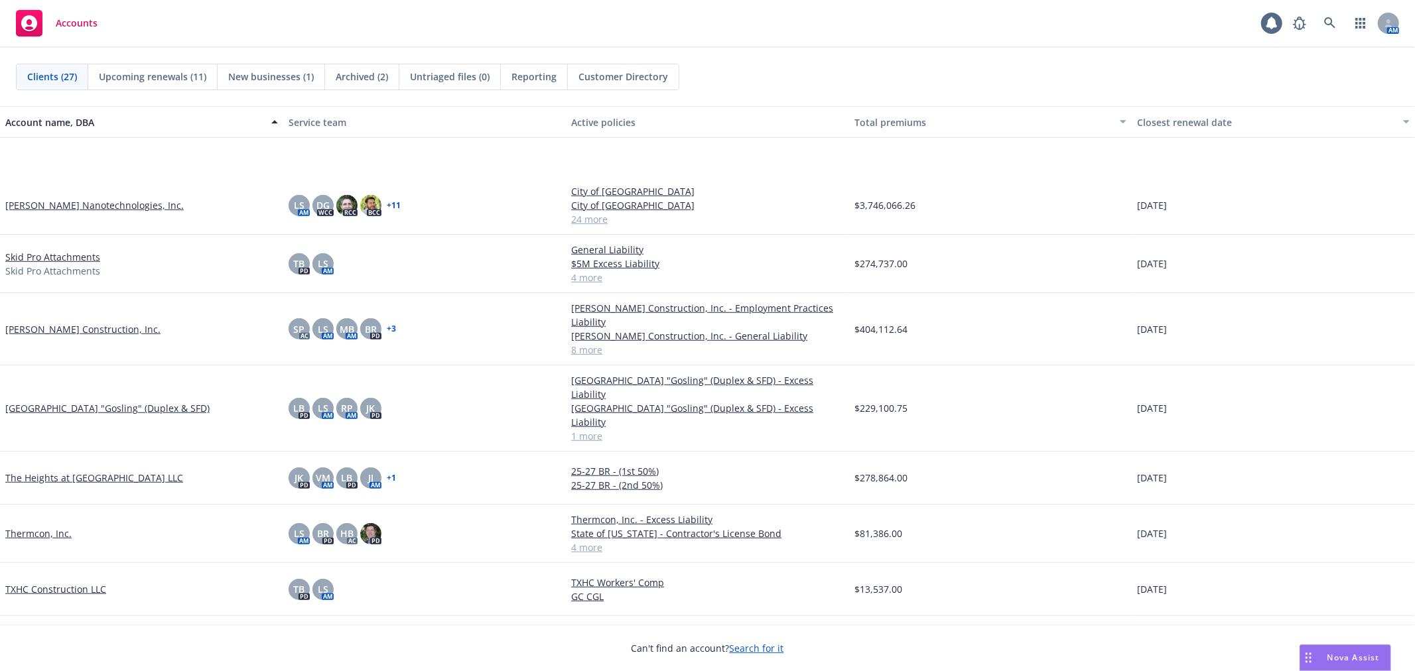
scroll to position [989, 0]
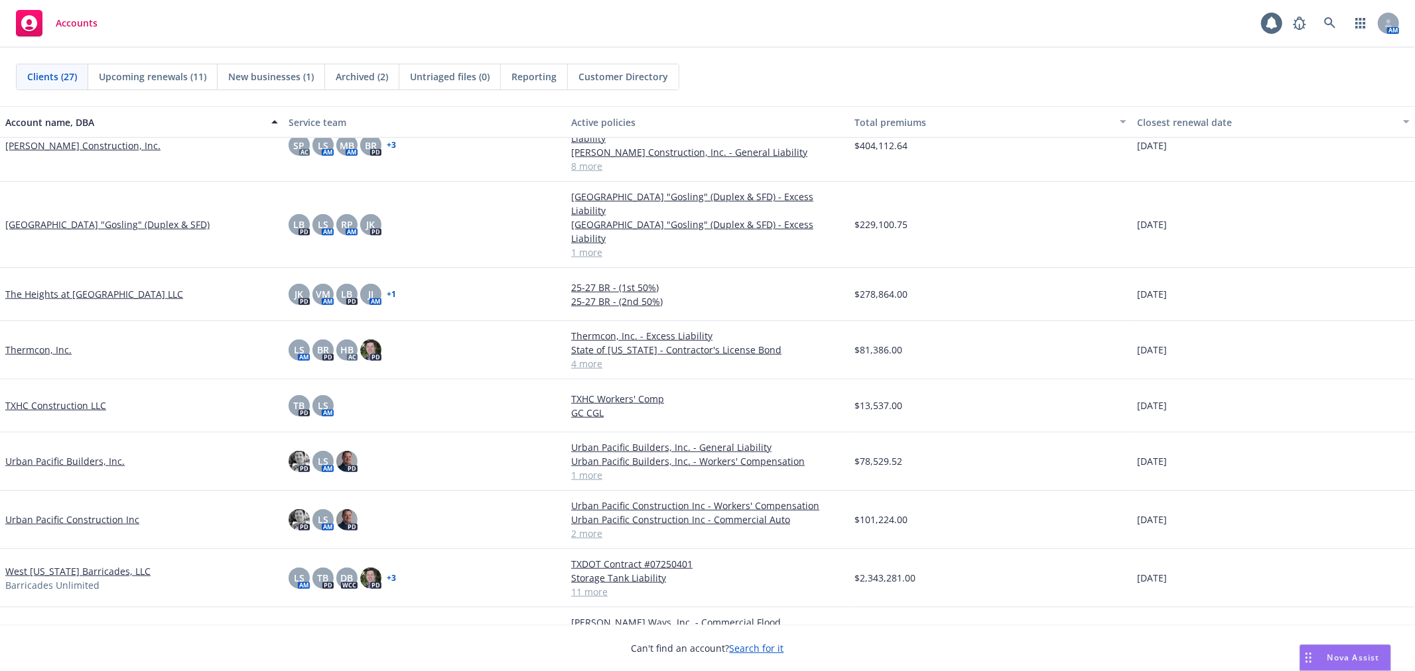
click at [1383, 12] on div "AM" at bounding box center [1342, 23] width 113 height 27
click at [1391, 27] on icon at bounding box center [1388, 26] width 7 height 3
click at [1140, 78] on div "Clients (27) Upcoming renewals (11) New businesses (1) Archived (2) Untriaged f…" at bounding box center [707, 77] width 1383 height 27
click at [65, 623] on link "[PERSON_NAME] Ways, Inc." at bounding box center [65, 630] width 121 height 14
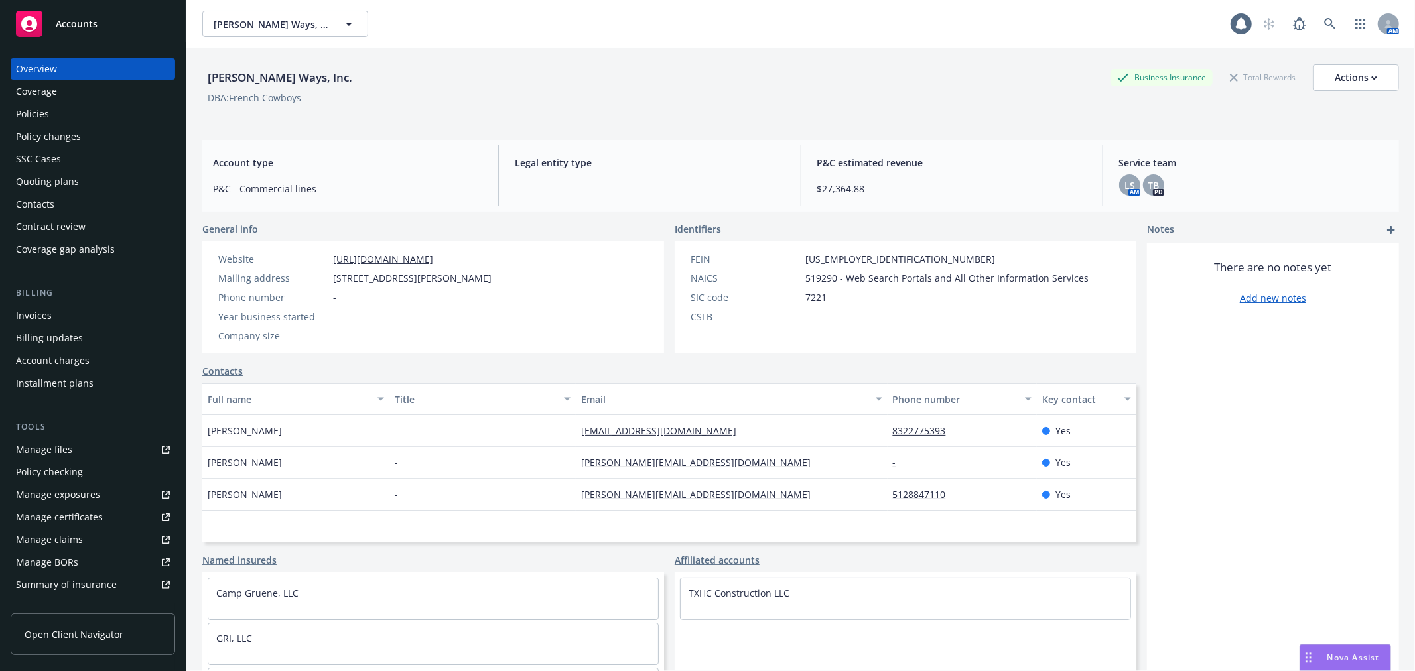
click at [97, 110] on div "Policies" at bounding box center [93, 113] width 154 height 21
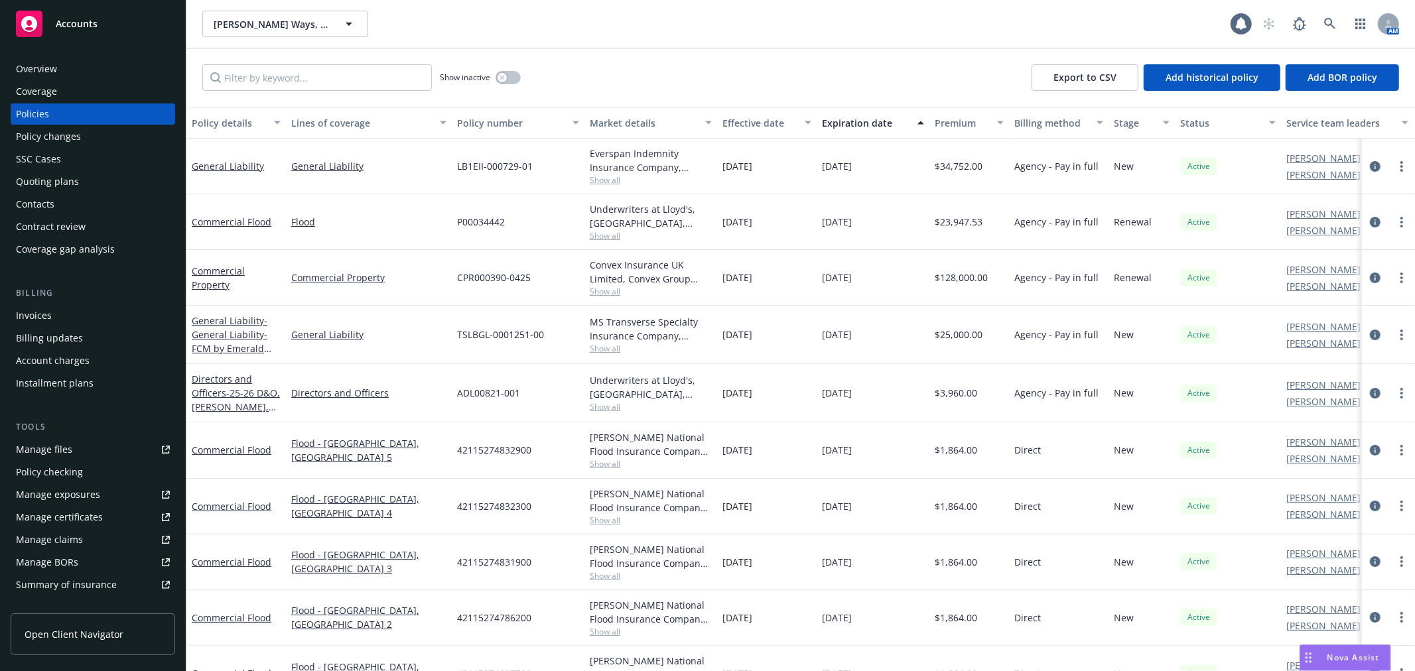
click at [90, 66] on div "Overview" at bounding box center [93, 68] width 154 height 21
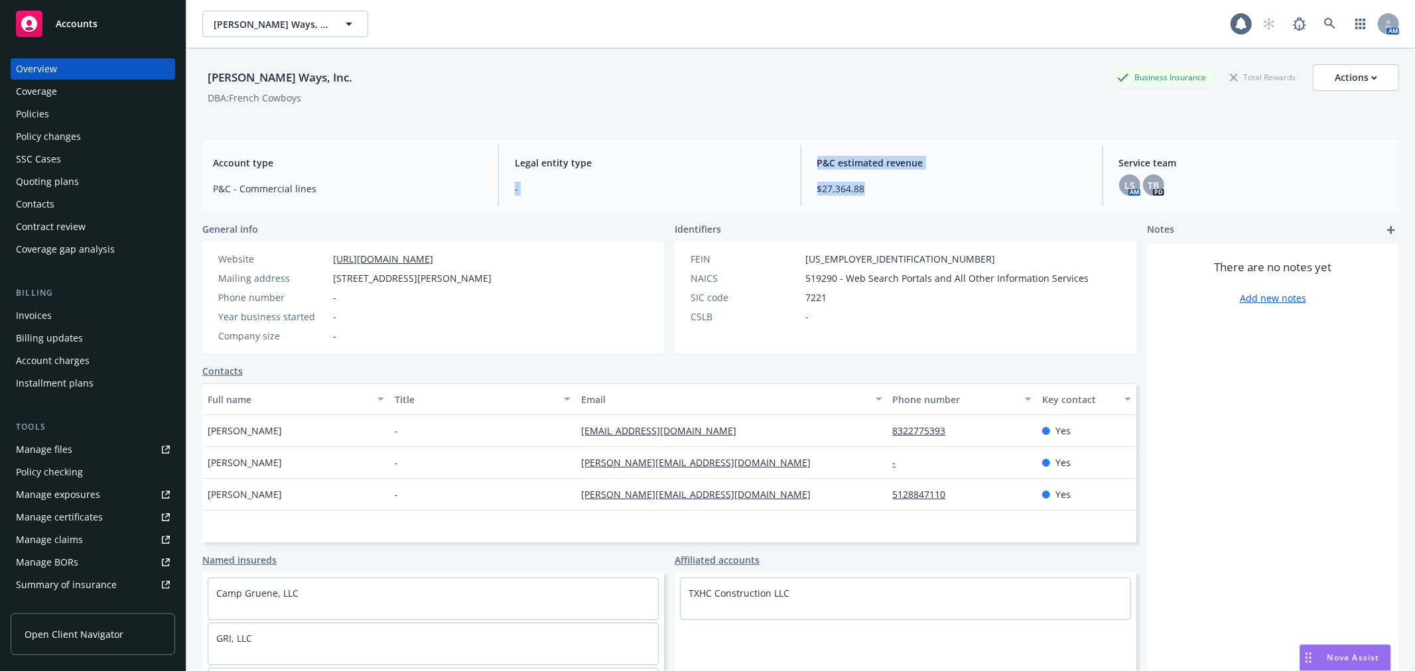
drag, startPoint x: 752, startPoint y: 171, endPoint x: 288, endPoint y: 126, distance: 465.9
click at [376, 122] on div "Wilder Ways, Inc. Business Insurance Total Rewards Actions DBA: French Cowboys …" at bounding box center [800, 375] width 1197 height 655
click at [230, 66] on div "[PERSON_NAME] Ways, Inc." at bounding box center [279, 77] width 155 height 27
click at [117, 32] on div "Accounts" at bounding box center [93, 24] width 154 height 27
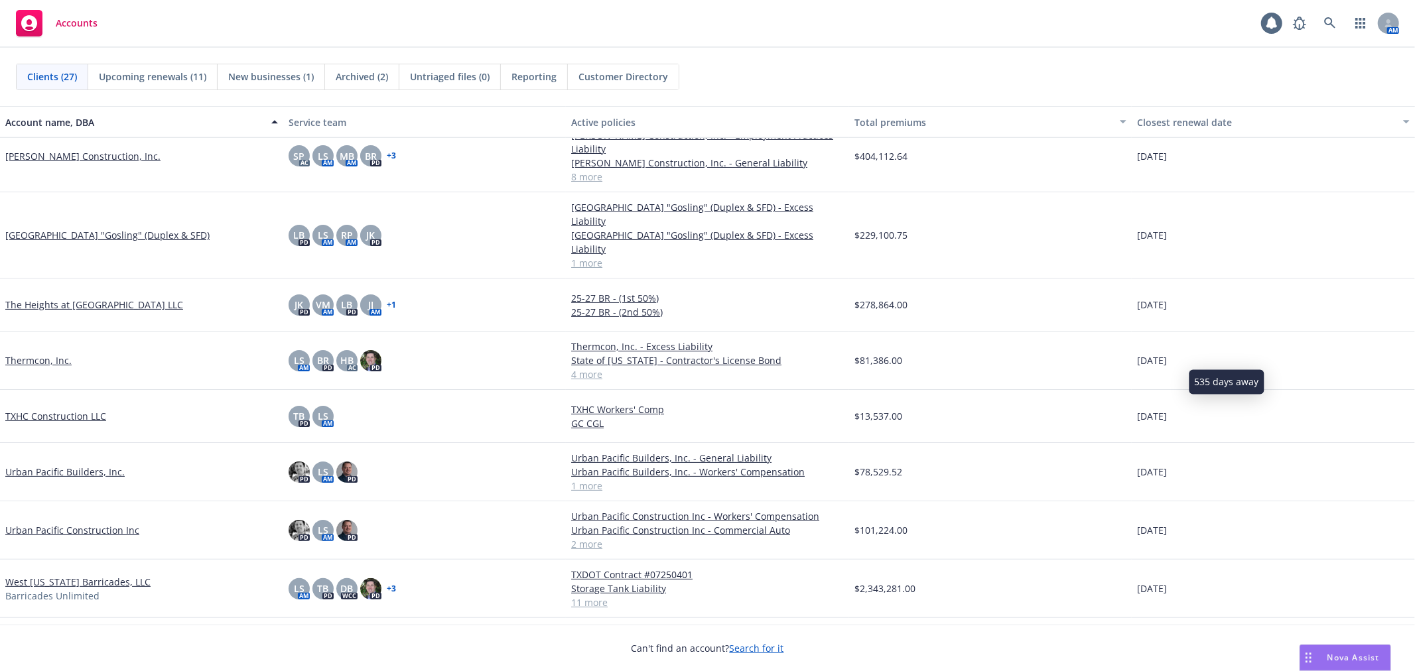
scroll to position [989, 0]
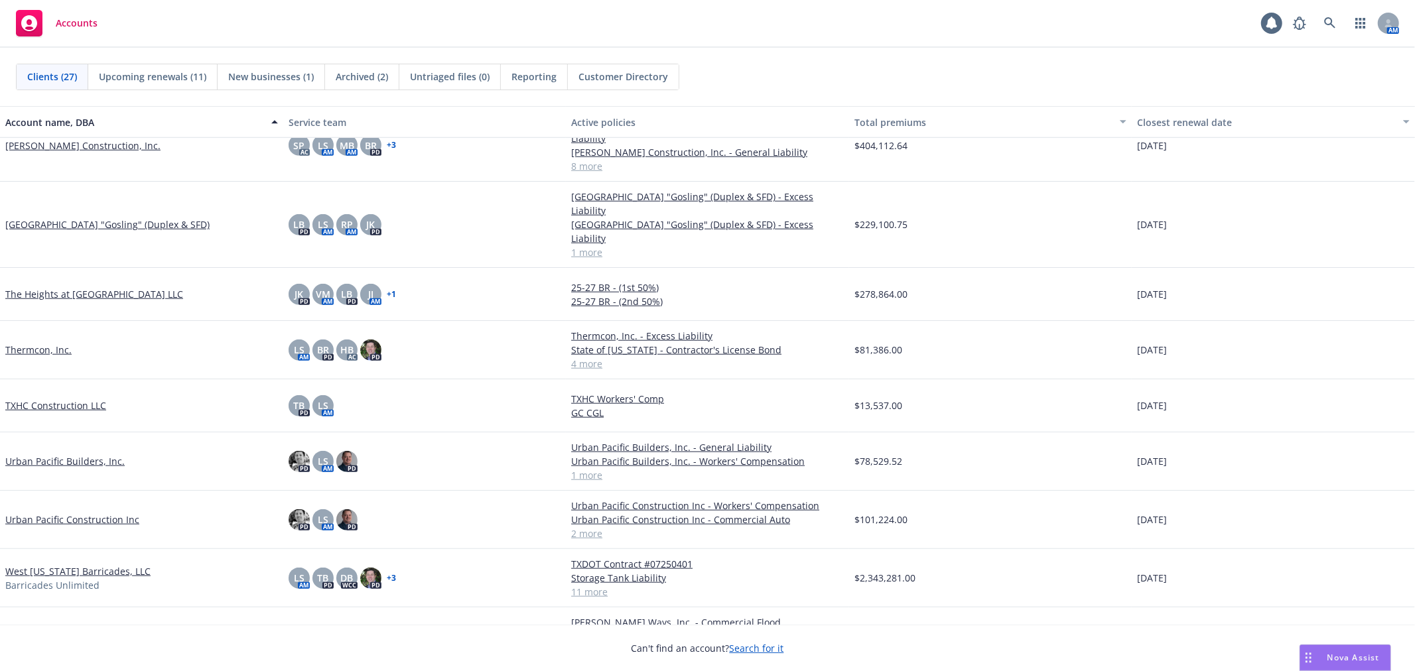
click at [849, 321] on div "$81,386.00" at bounding box center [990, 350] width 283 height 58
click at [1356, 433] on div "[DATE]" at bounding box center [1273, 462] width 283 height 58
